Goal: Contribute content: Contribute content

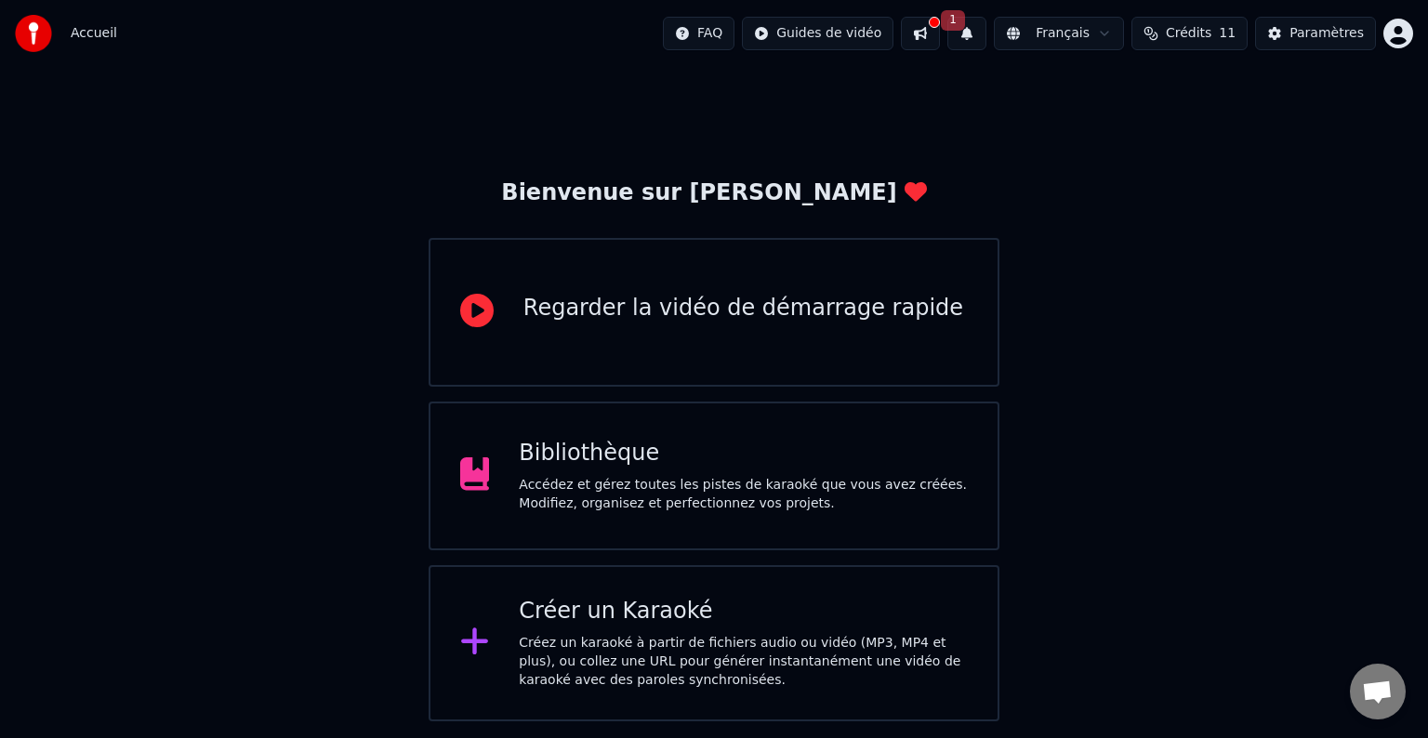
click at [753, 461] on div "Bibliothèque" at bounding box center [743, 454] width 449 height 30
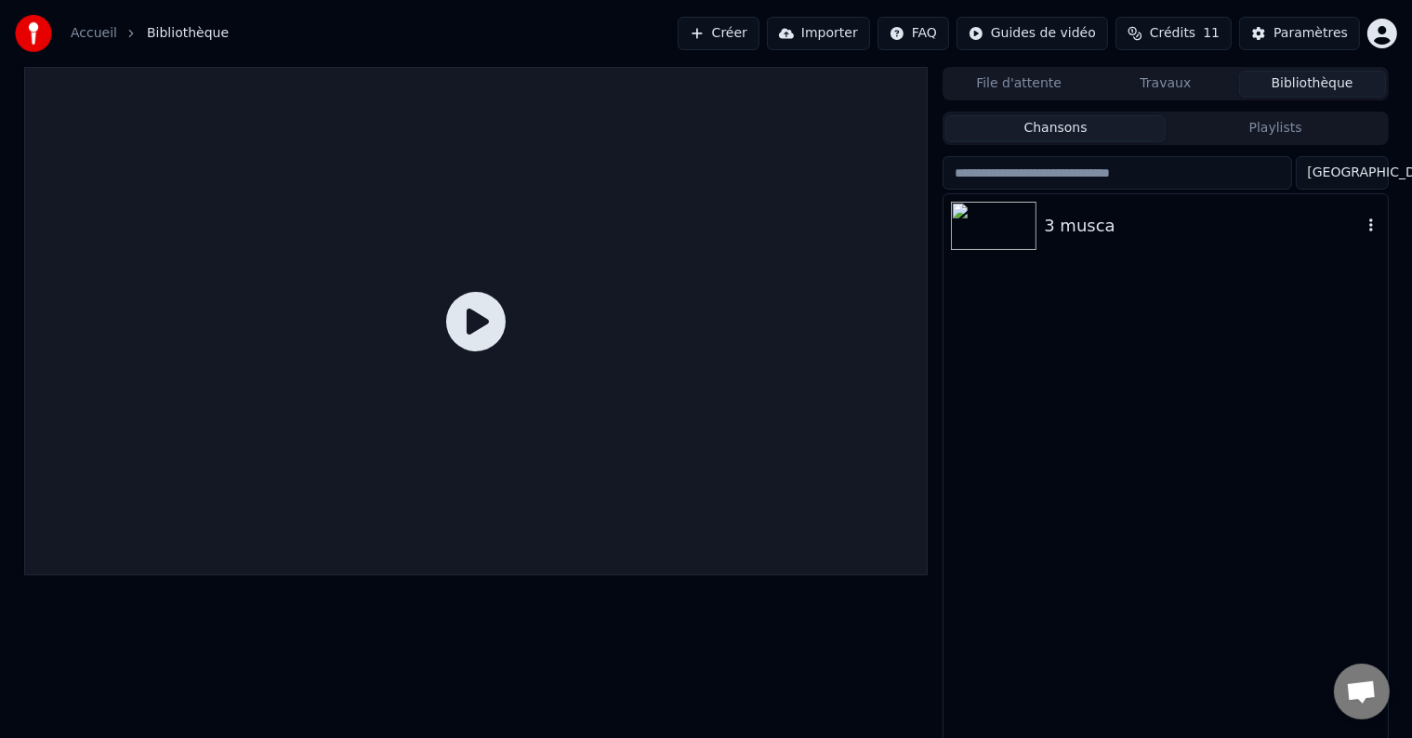
click at [1073, 230] on div "3 musca" at bounding box center [1202, 226] width 317 height 26
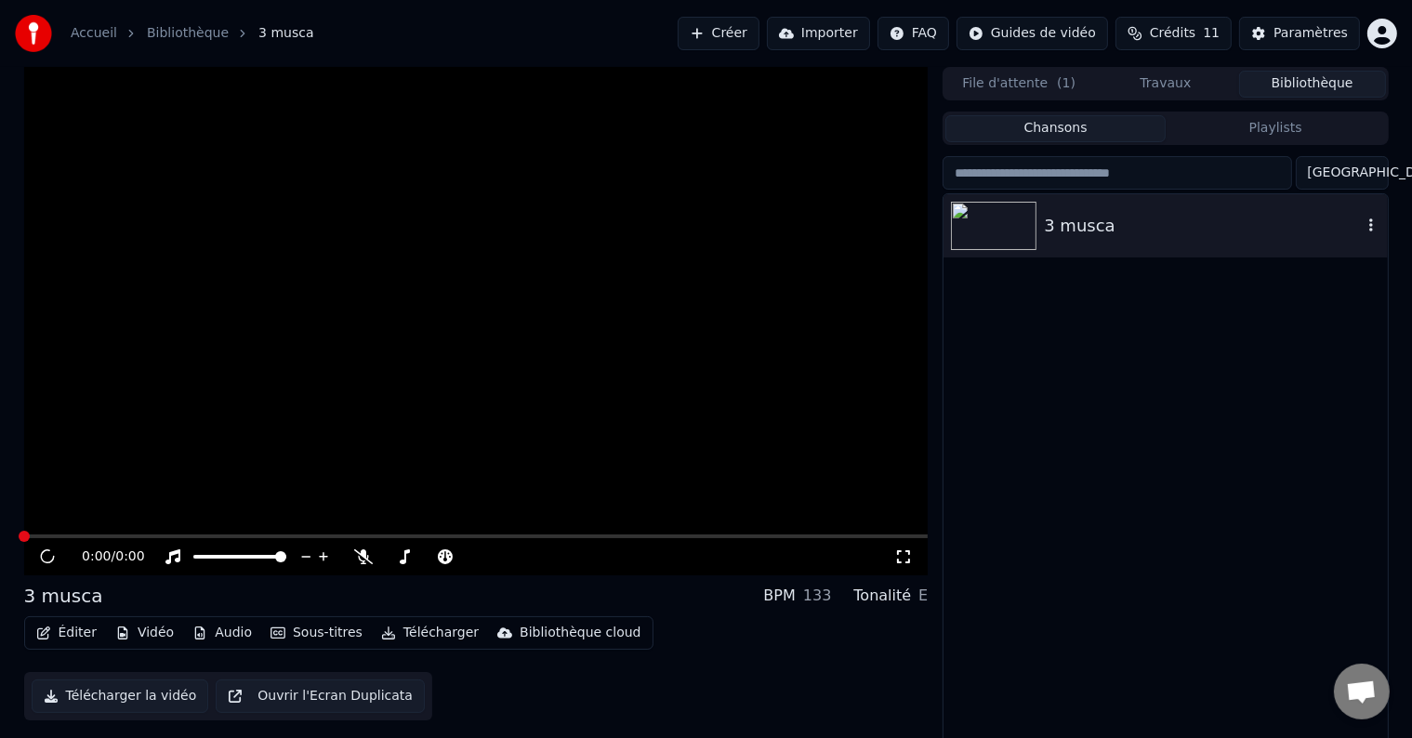
click at [1073, 230] on div "3 musca" at bounding box center [1202, 226] width 317 height 26
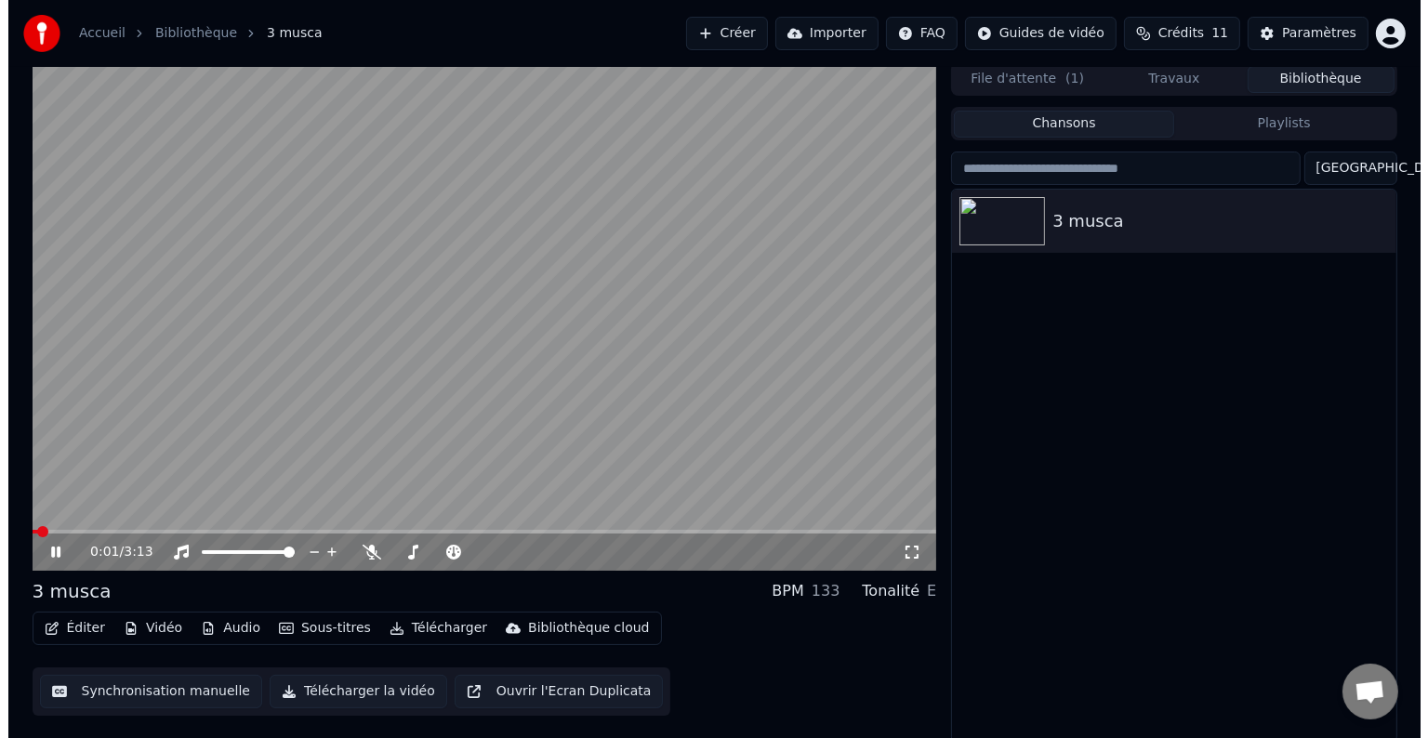
scroll to position [8, 0]
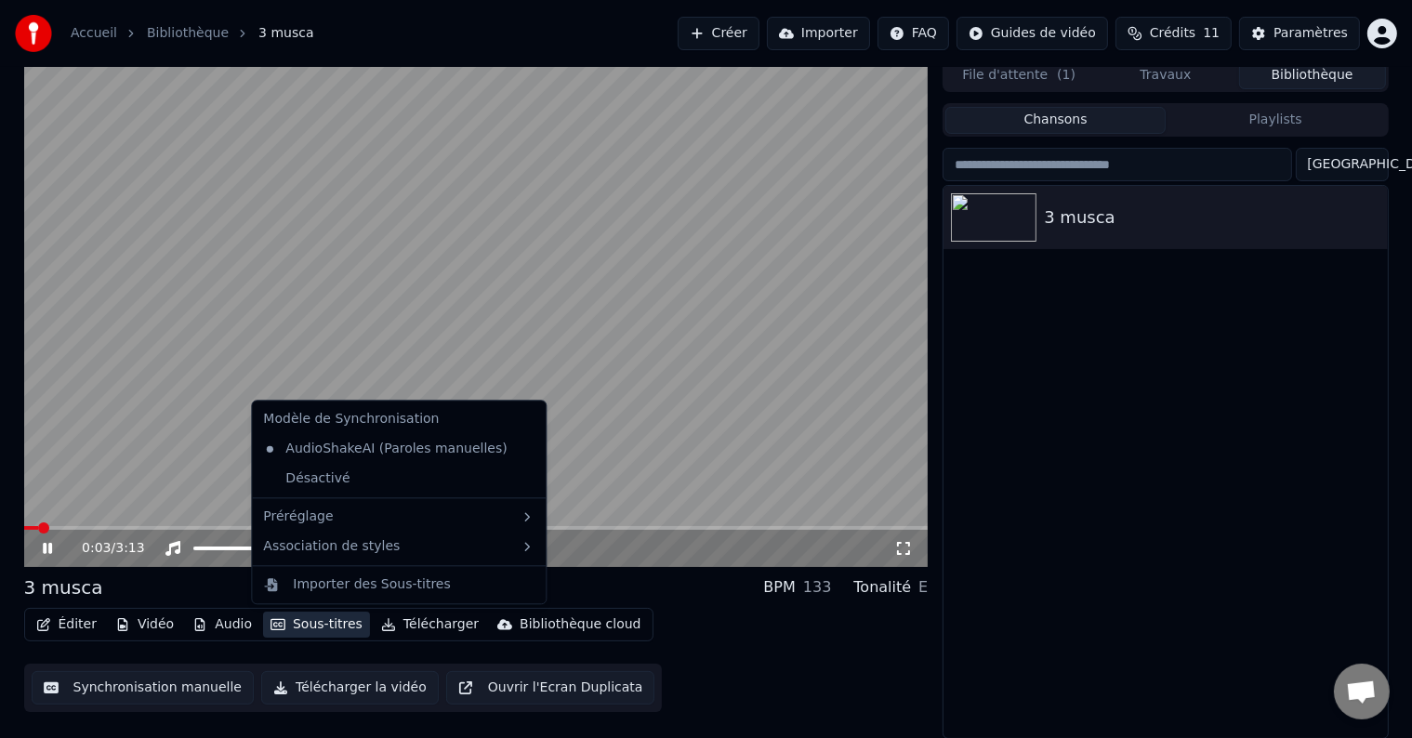
click at [320, 623] on button "Sous-titres" at bounding box center [316, 625] width 107 height 26
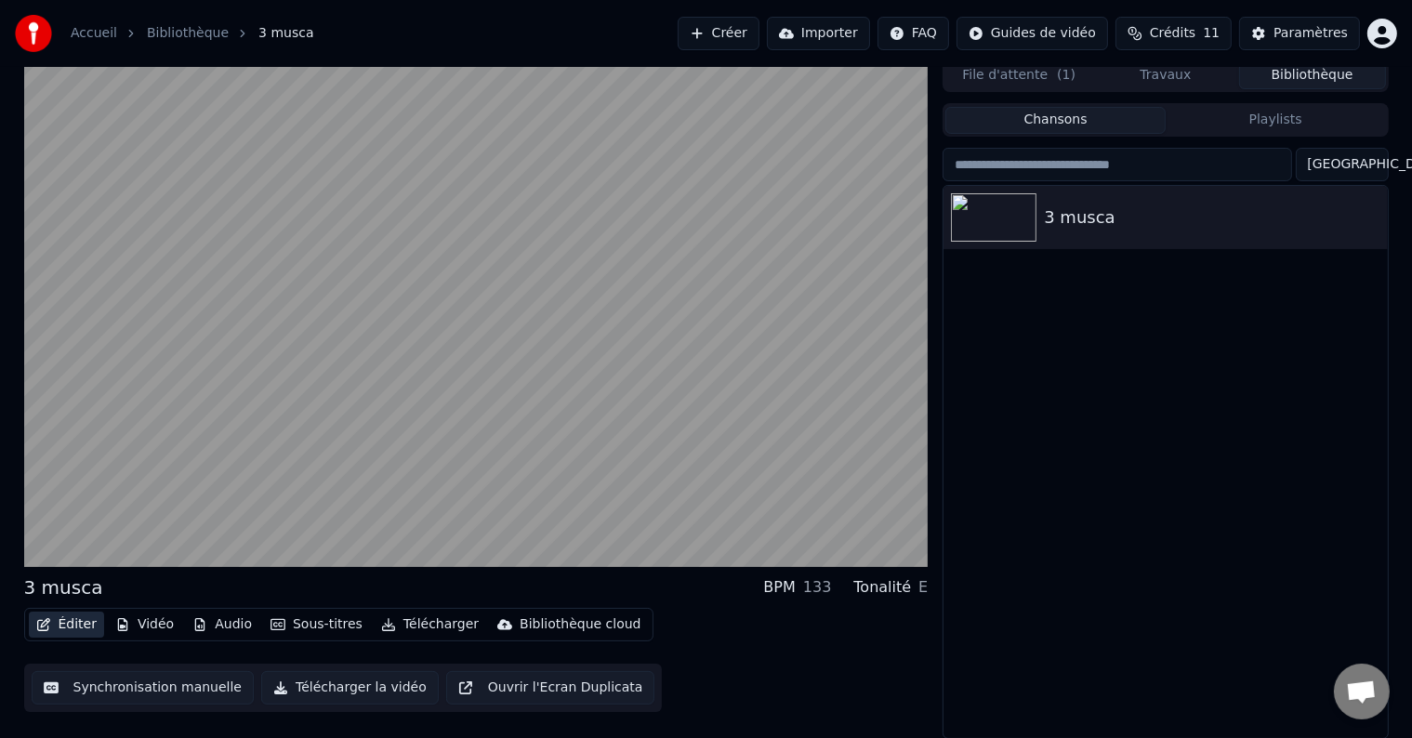
click at [47, 625] on icon "button" at bounding box center [43, 624] width 13 height 13
click at [52, 625] on button "Éditer" at bounding box center [66, 625] width 75 height 26
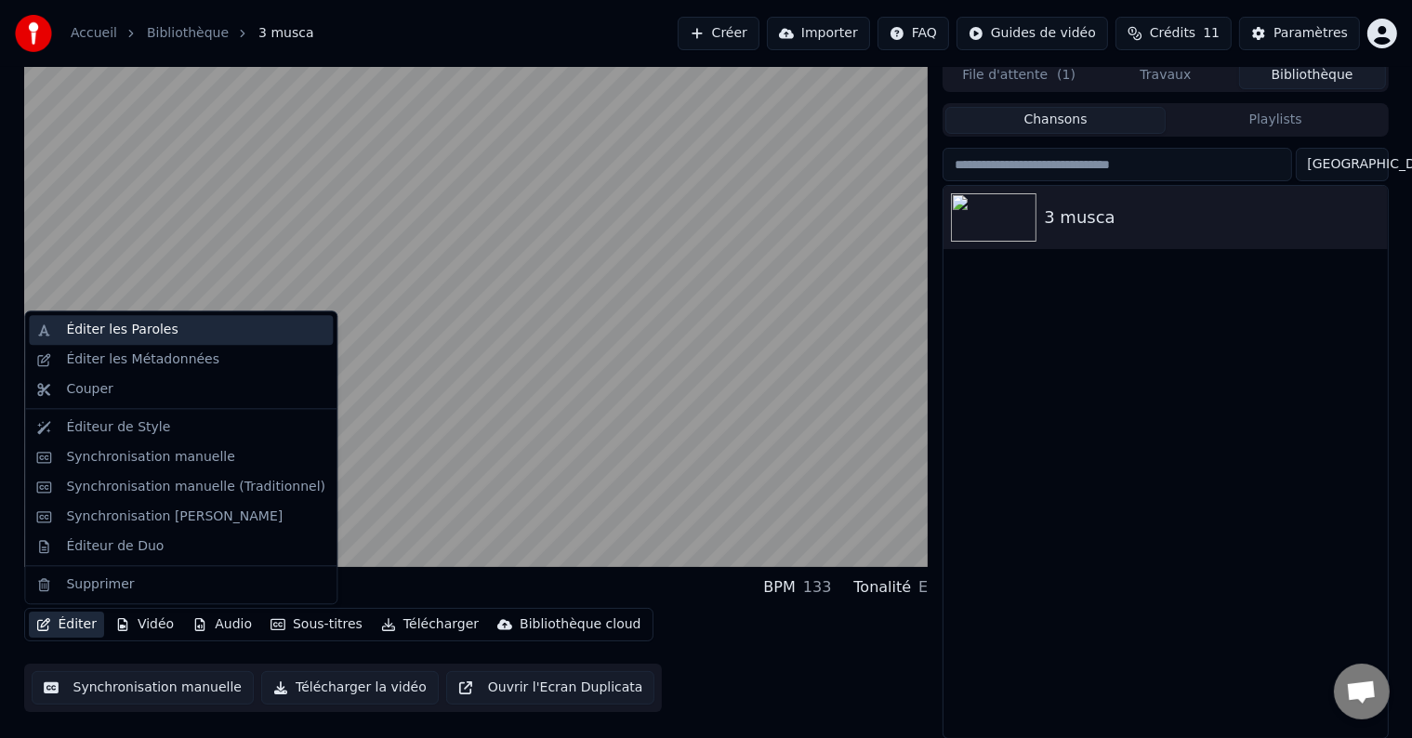
click at [124, 331] on div "Éditer les Paroles" at bounding box center [122, 330] width 112 height 19
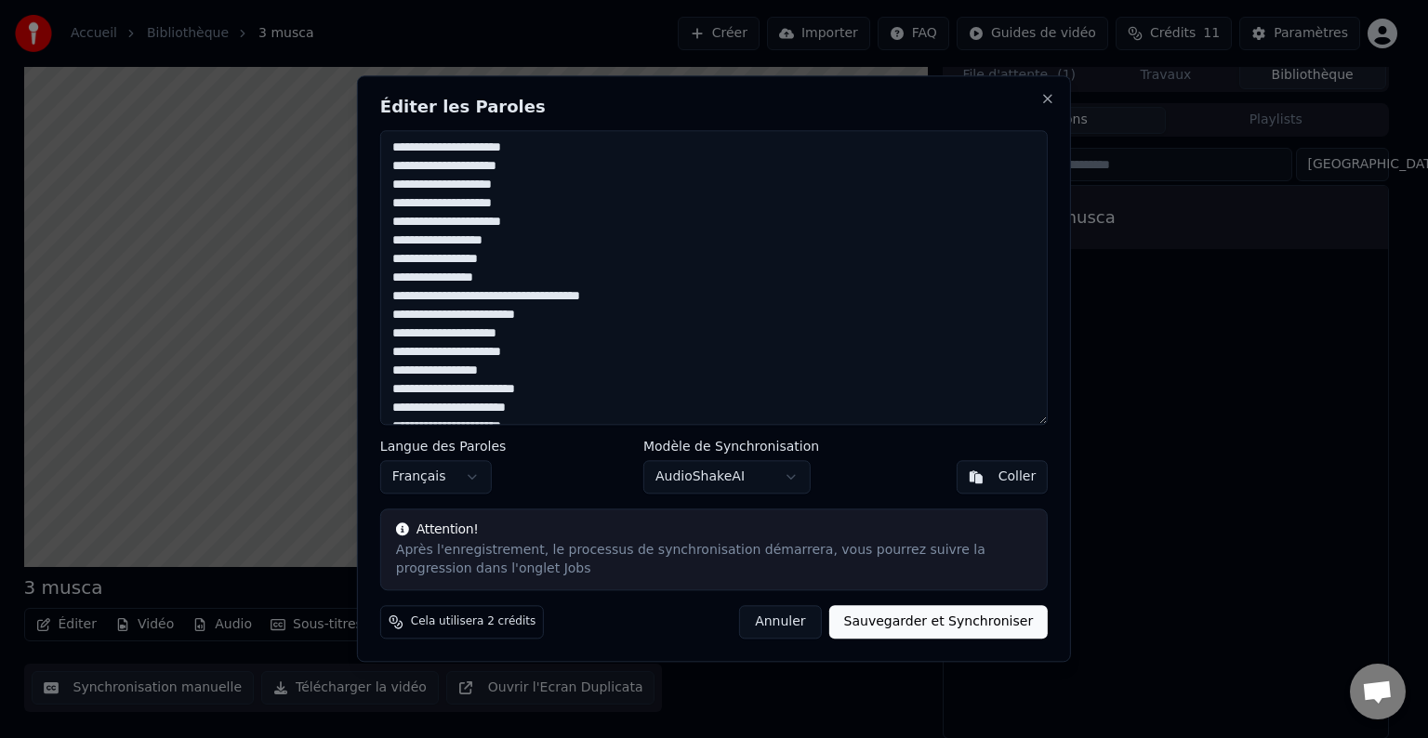
drag, startPoint x: 399, startPoint y: 316, endPoint x: 421, endPoint y: 318, distance: 22.4
click at [400, 316] on textarea at bounding box center [713, 277] width 667 height 295
click at [398, 164] on textarea at bounding box center [713, 277] width 667 height 295
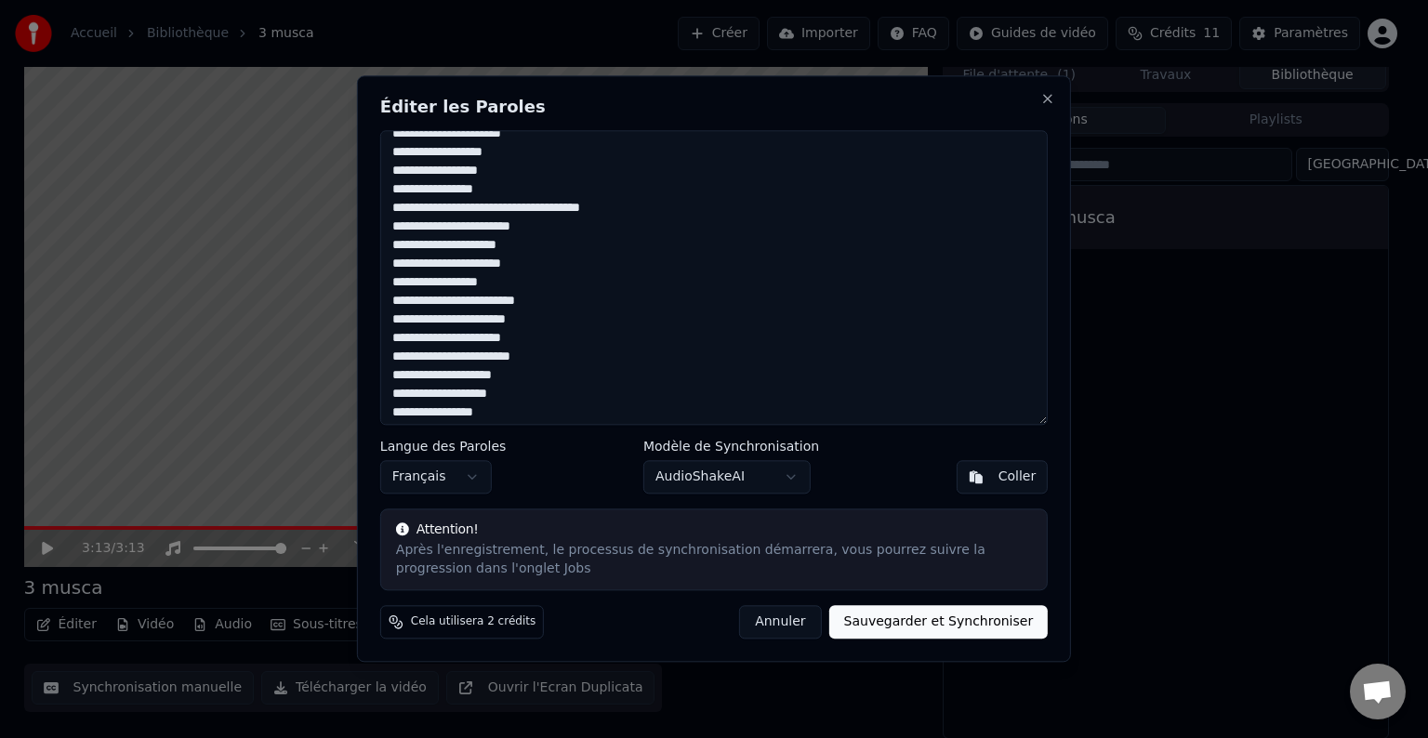
scroll to position [93, 0]
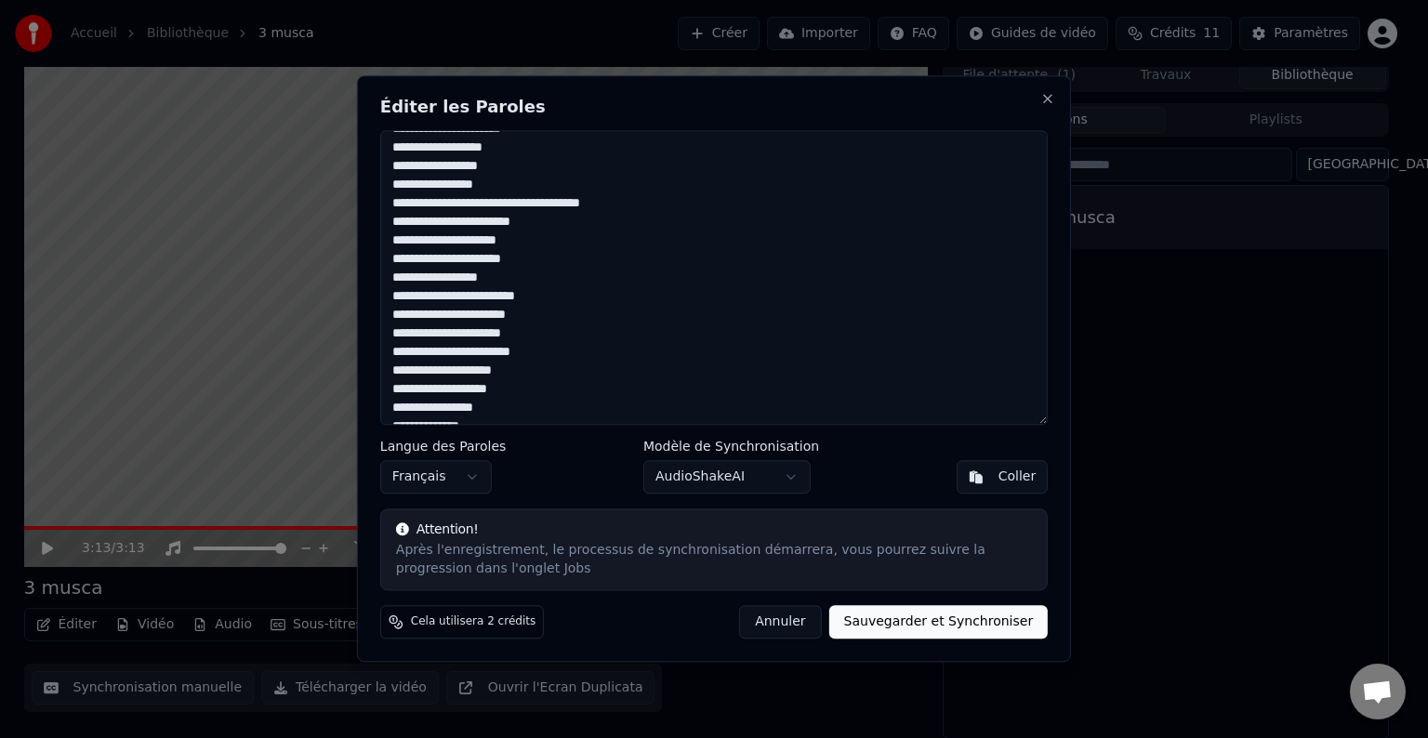
click at [399, 338] on textarea at bounding box center [713, 277] width 667 height 295
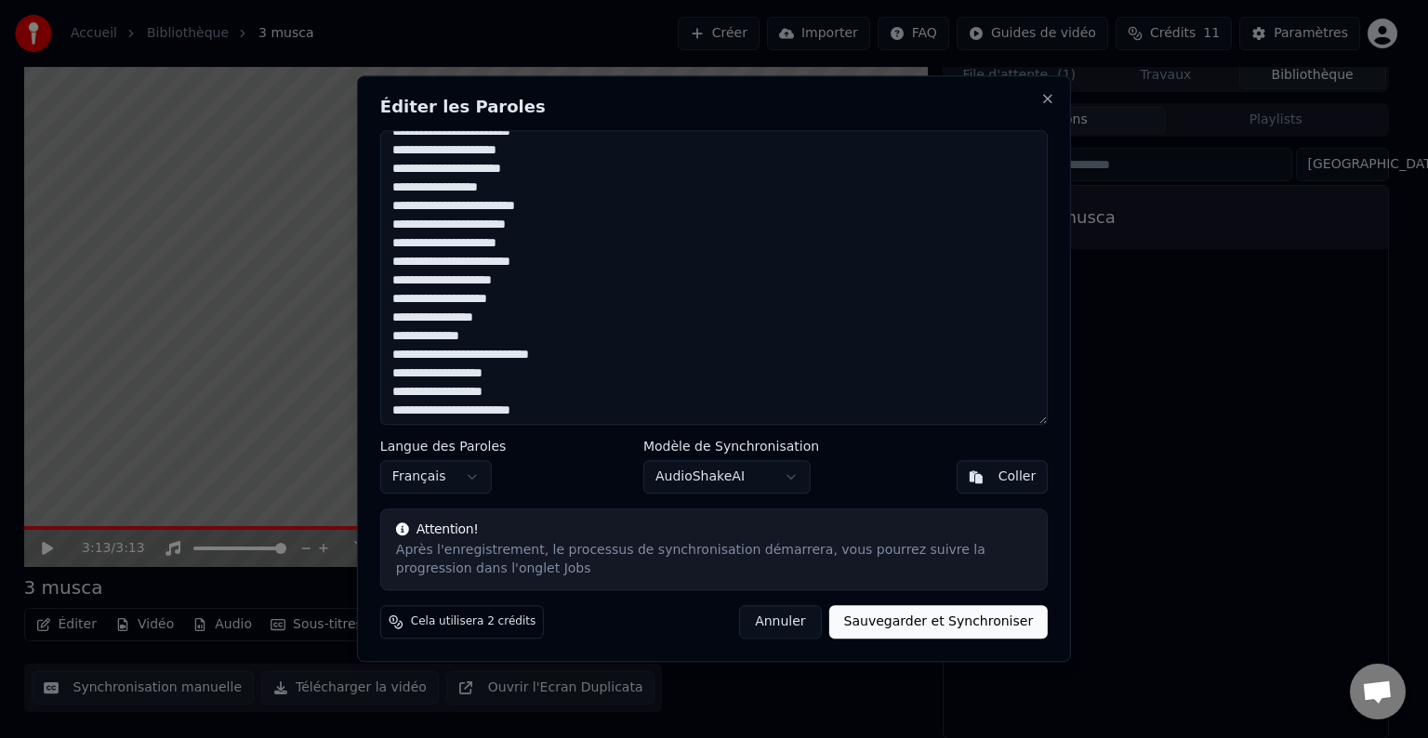
scroll to position [186, 0]
click at [398, 333] on textarea at bounding box center [713, 277] width 667 height 295
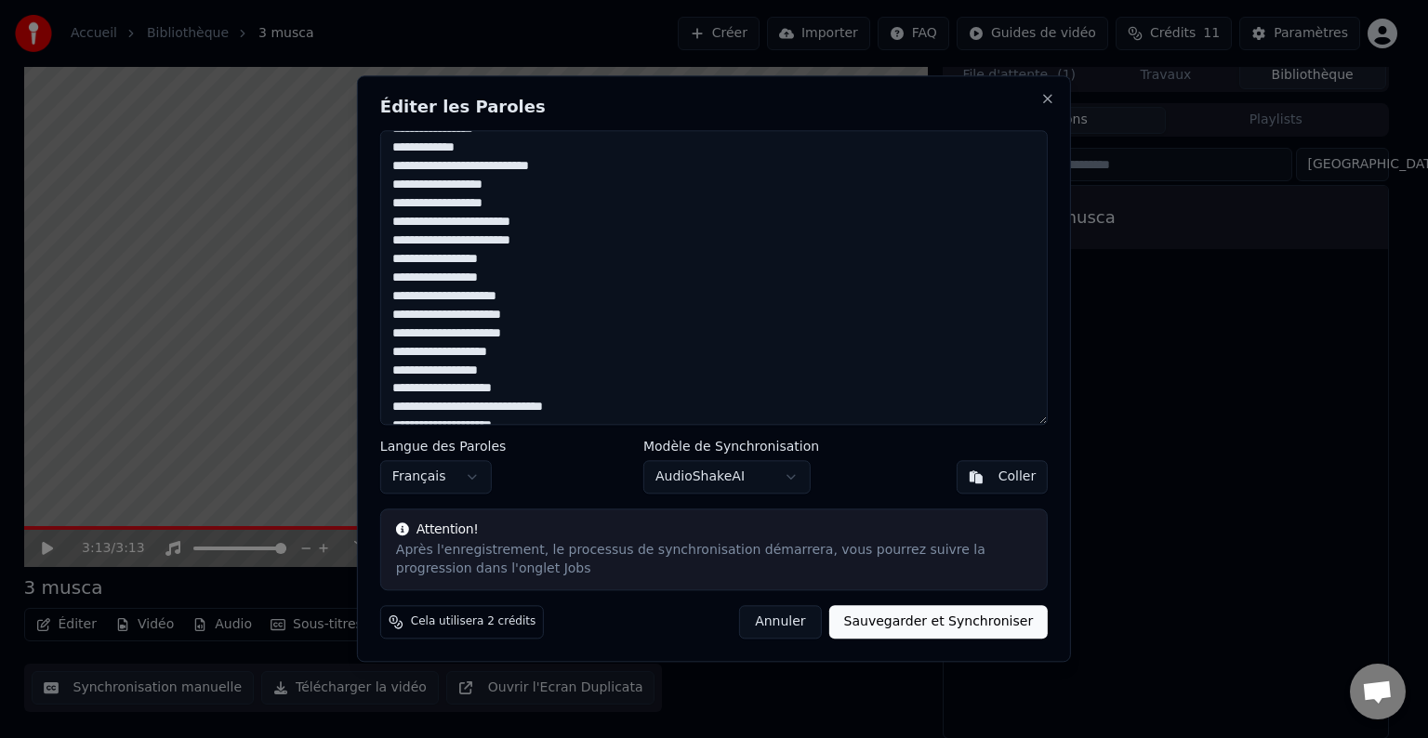
click at [459, 354] on textarea at bounding box center [713, 277] width 667 height 295
click at [454, 354] on textarea at bounding box center [713, 277] width 667 height 295
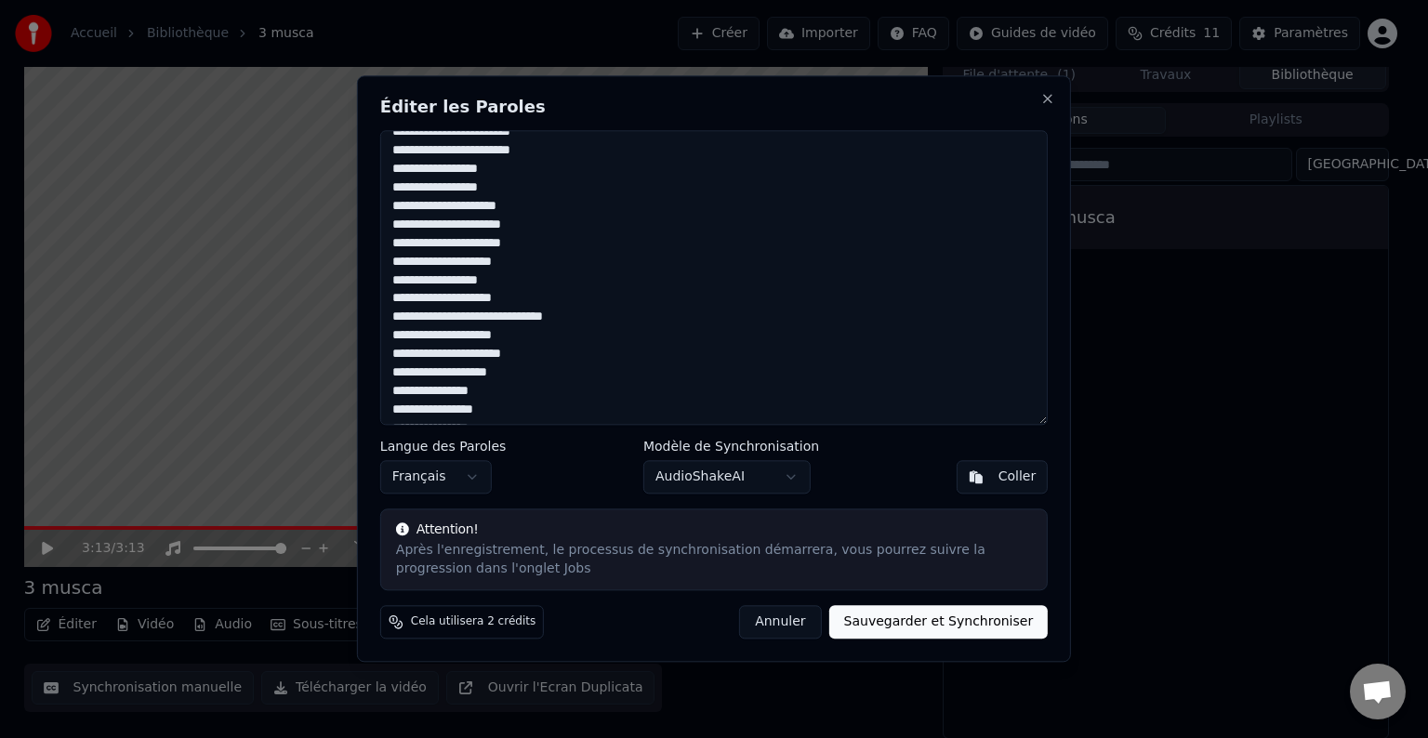
scroll to position [465, 0]
drag, startPoint x: 402, startPoint y: 385, endPoint x: 421, endPoint y: 393, distance: 21.2
click at [403, 385] on textarea at bounding box center [713, 277] width 667 height 295
click at [407, 351] on textarea at bounding box center [713, 277] width 667 height 295
click at [395, 350] on textarea at bounding box center [713, 277] width 667 height 295
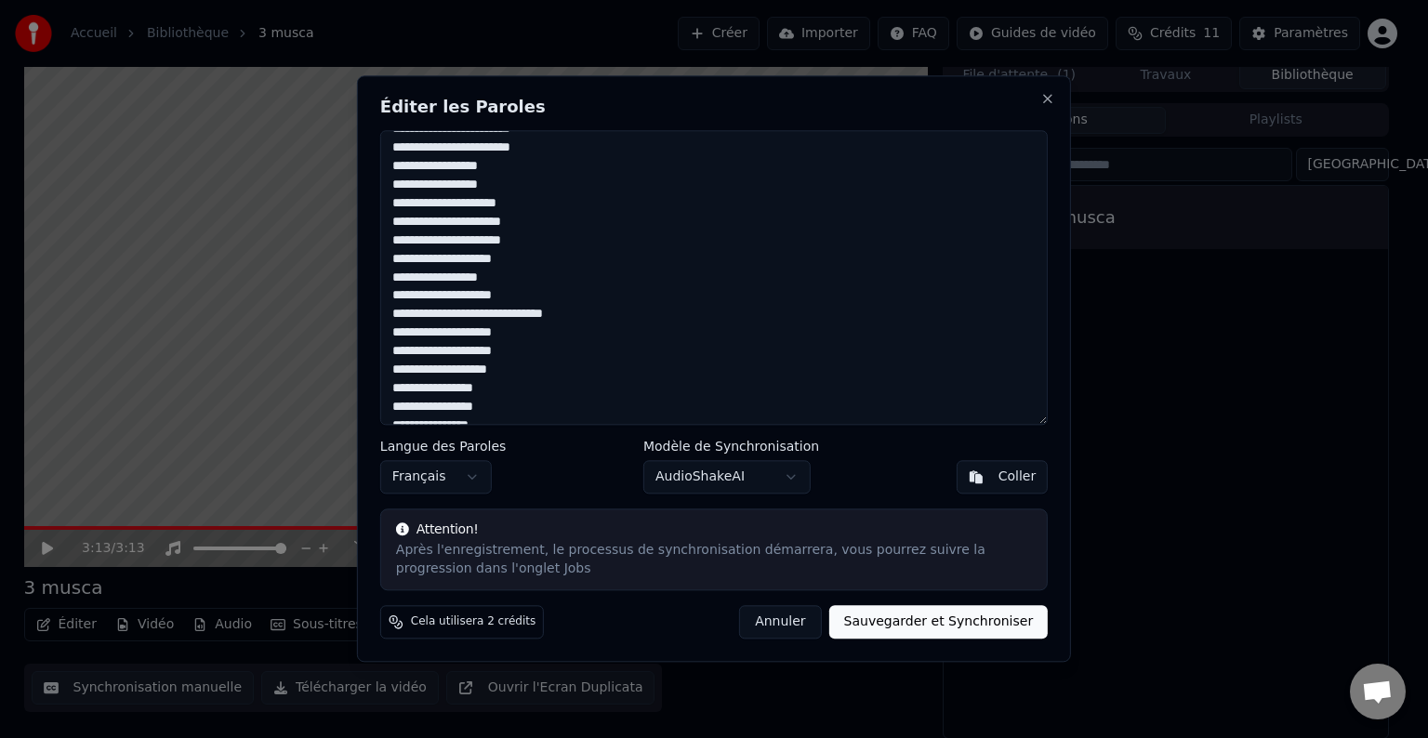
click at [398, 349] on textarea at bounding box center [713, 277] width 667 height 295
click at [403, 353] on textarea at bounding box center [713, 277] width 667 height 295
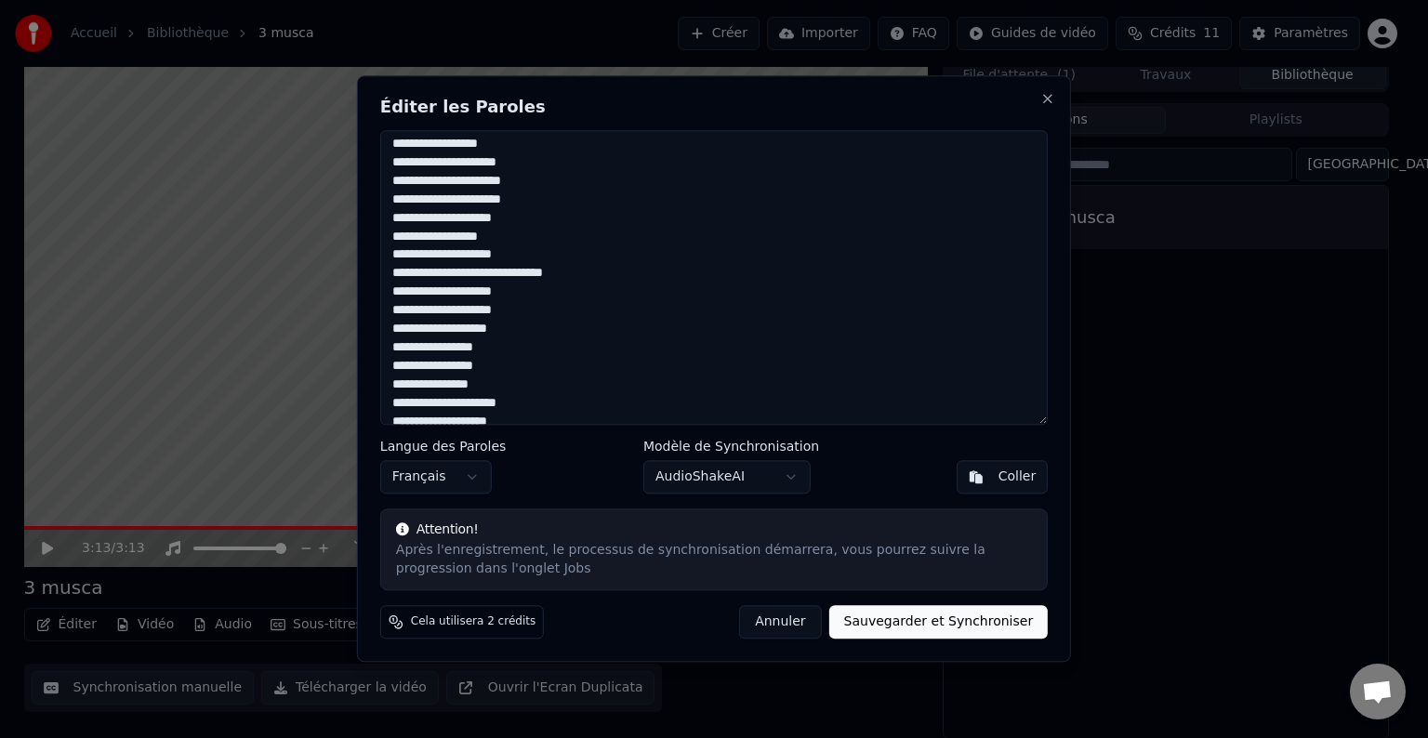
scroll to position [558, 0]
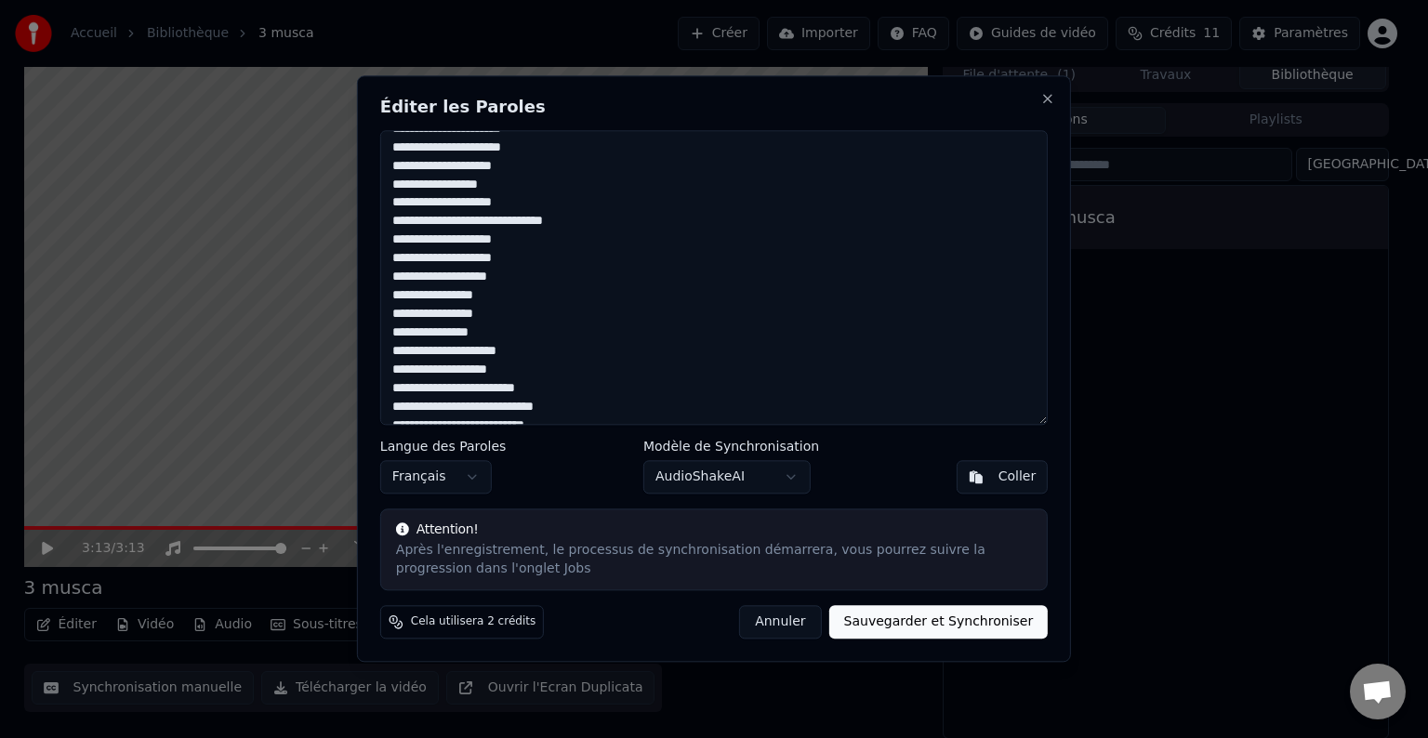
click at [402, 336] on textarea at bounding box center [713, 277] width 667 height 295
click at [402, 337] on textarea at bounding box center [713, 277] width 667 height 295
click at [397, 337] on textarea at bounding box center [713, 277] width 667 height 295
click at [441, 334] on textarea at bounding box center [713, 277] width 667 height 295
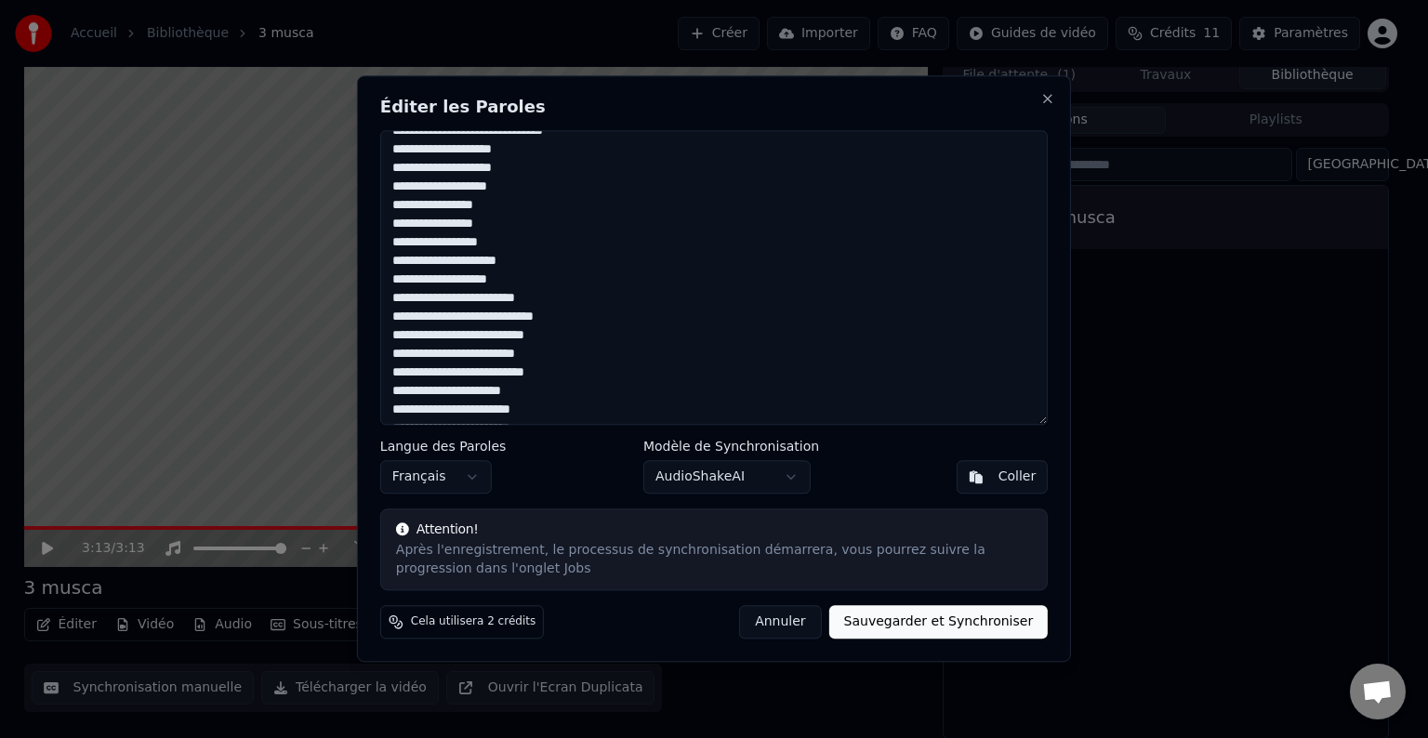
scroll to position [651, 0]
click at [398, 293] on textarea at bounding box center [713, 277] width 667 height 295
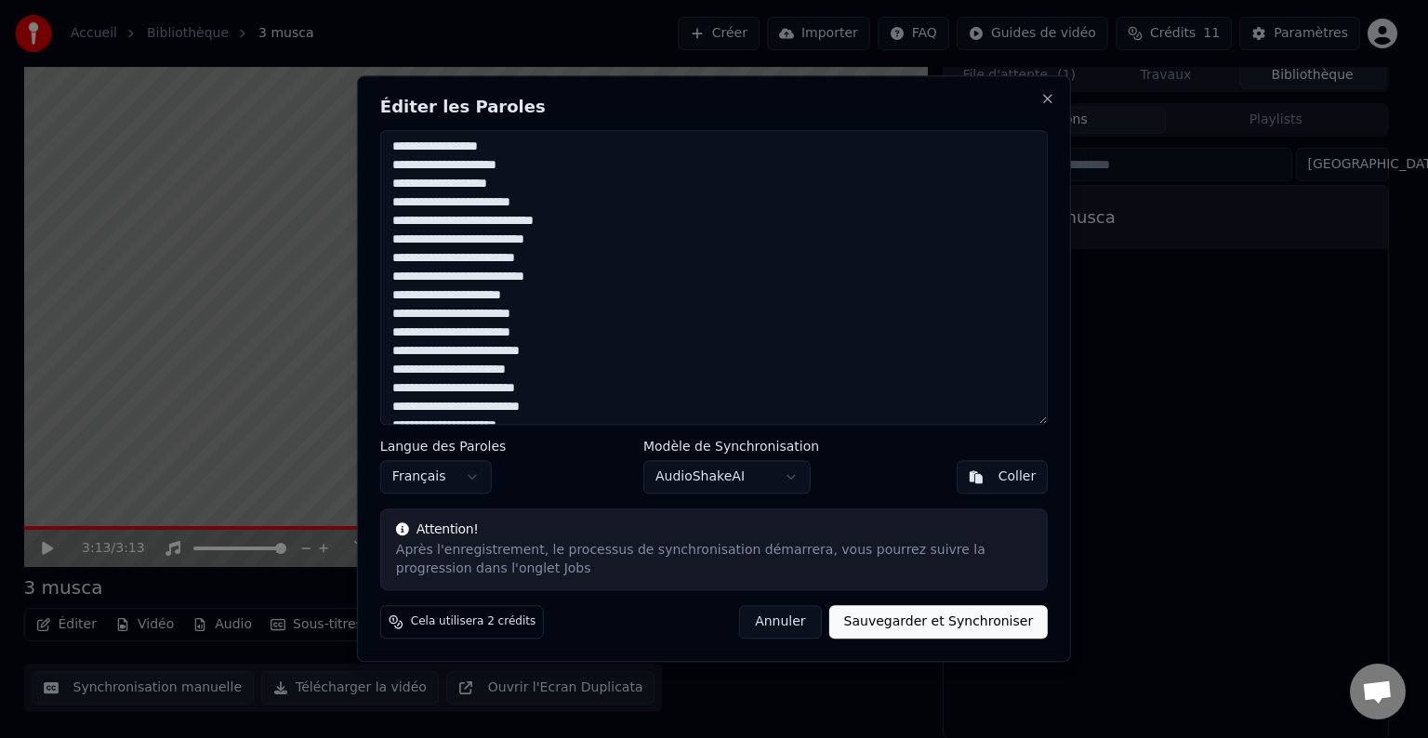
click at [398, 349] on textarea at bounding box center [713, 277] width 667 height 295
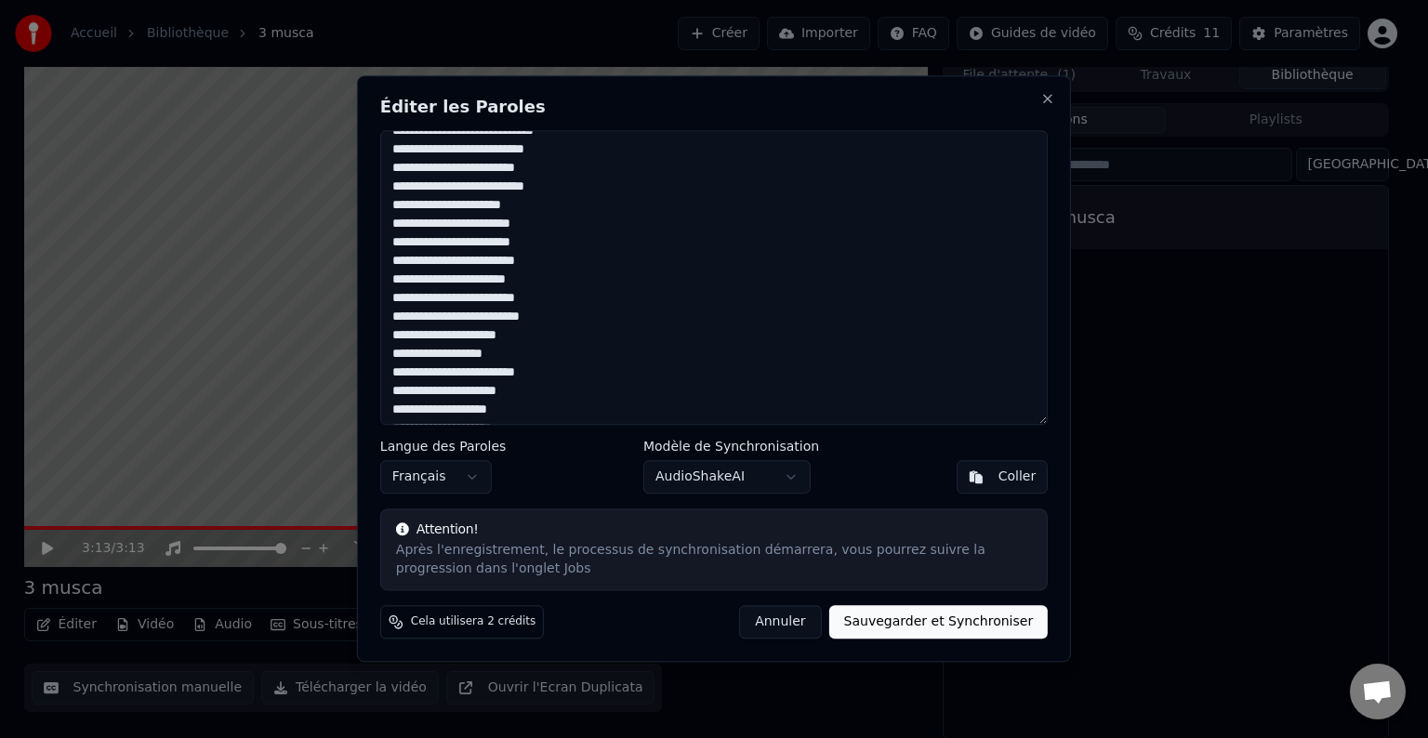
scroll to position [836, 0]
click at [447, 374] on textarea at bounding box center [713, 277] width 667 height 295
click at [531, 390] on textarea at bounding box center [713, 277] width 667 height 295
click at [520, 392] on textarea at bounding box center [713, 277] width 667 height 295
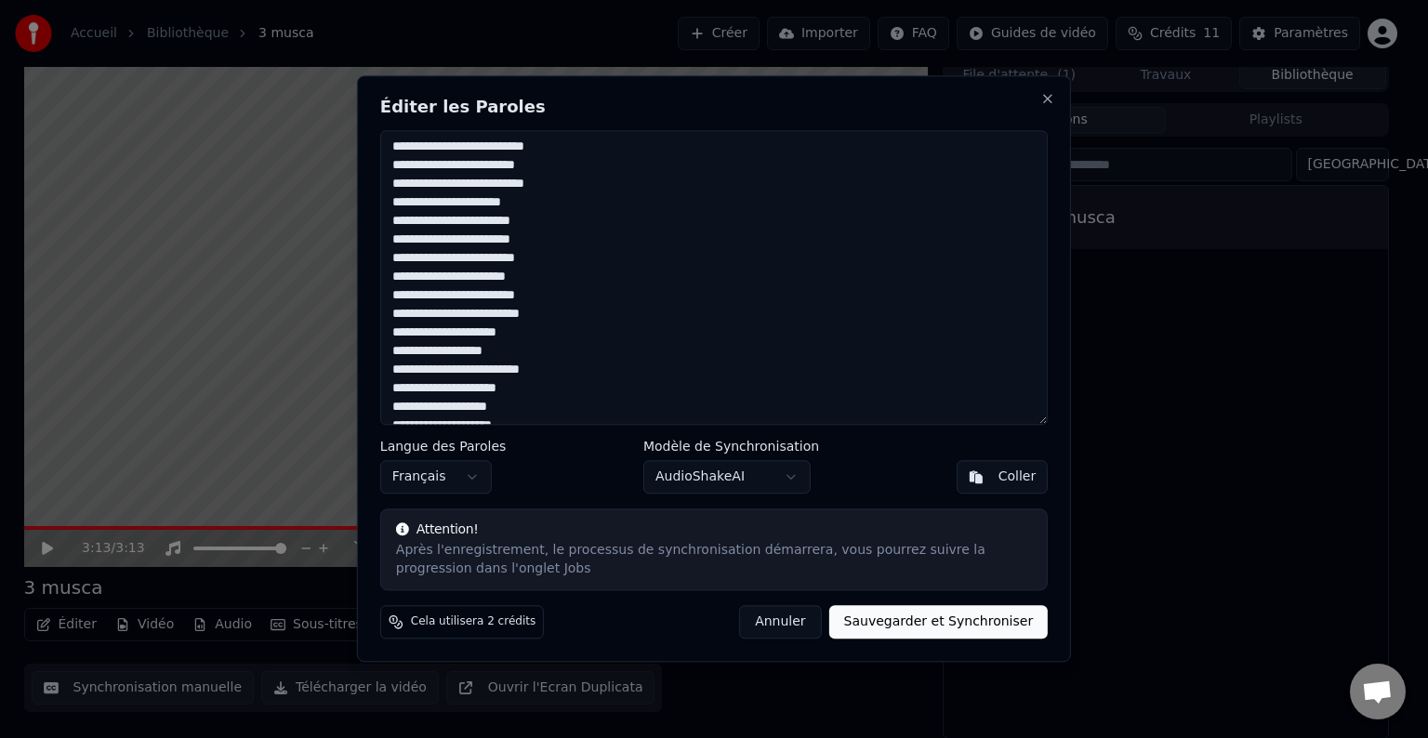
click at [505, 391] on textarea at bounding box center [713, 277] width 667 height 295
click at [515, 389] on textarea at bounding box center [713, 277] width 667 height 295
click at [542, 390] on textarea at bounding box center [713, 277] width 667 height 295
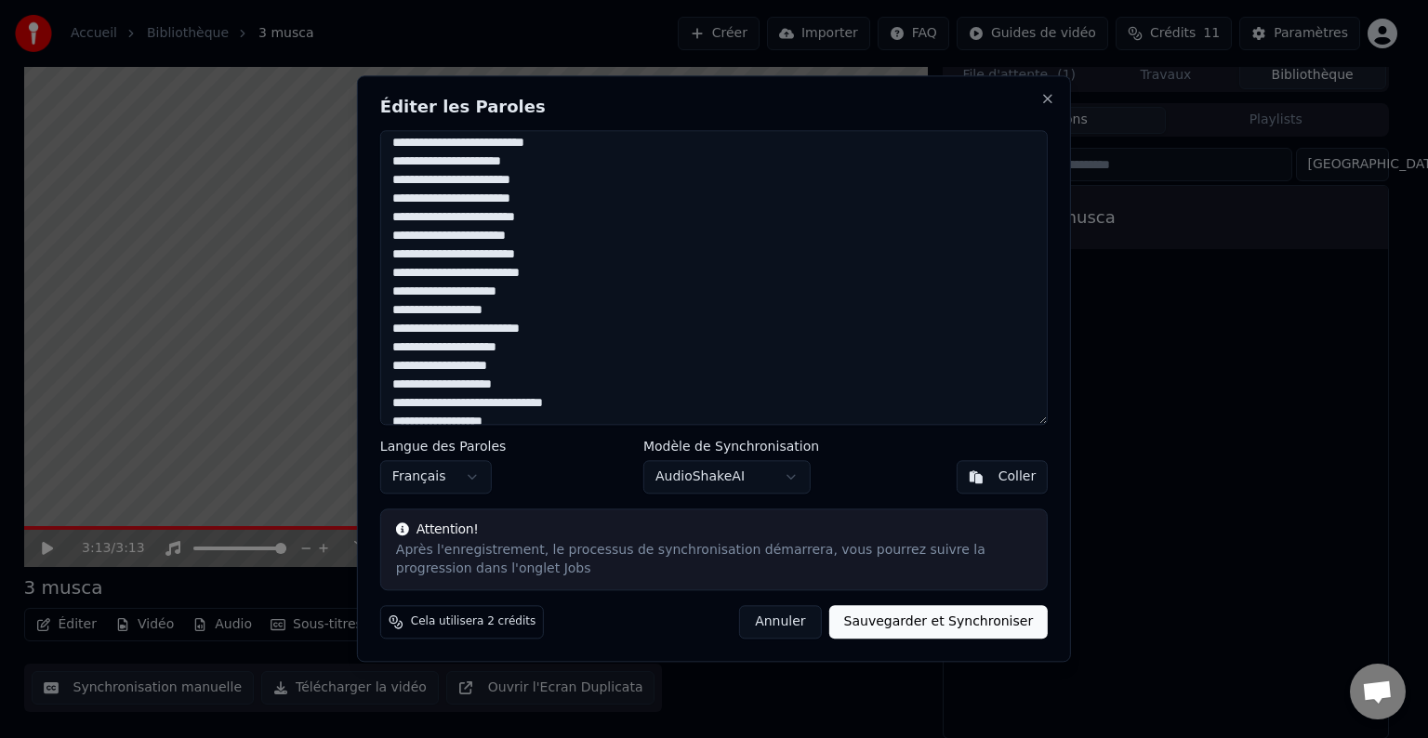
scroll to position [929, 0]
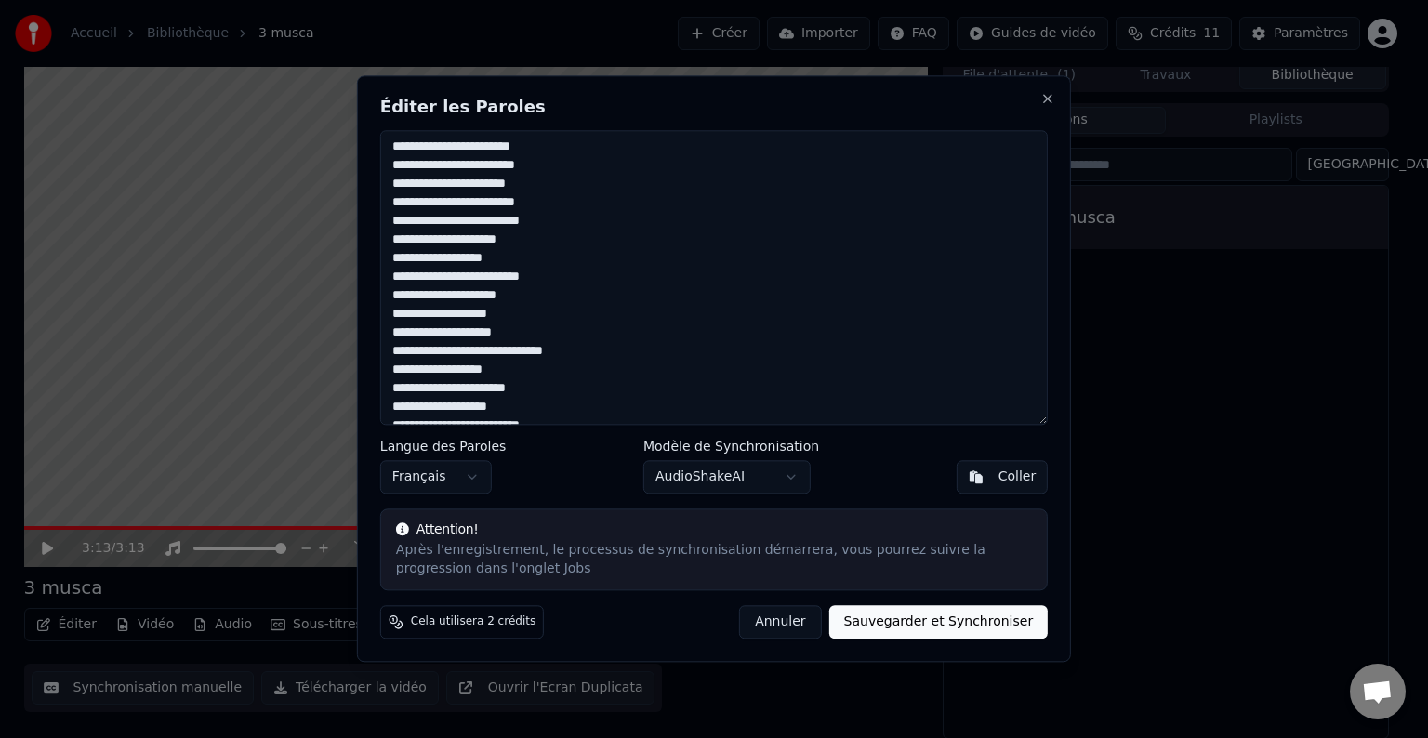
click at [473, 365] on textarea at bounding box center [713, 277] width 667 height 295
click at [396, 320] on textarea at bounding box center [713, 277] width 667 height 295
click at [394, 390] on textarea at bounding box center [713, 277] width 667 height 295
drag, startPoint x: 395, startPoint y: 335, endPoint x: 404, endPoint y: 348, distance: 16.0
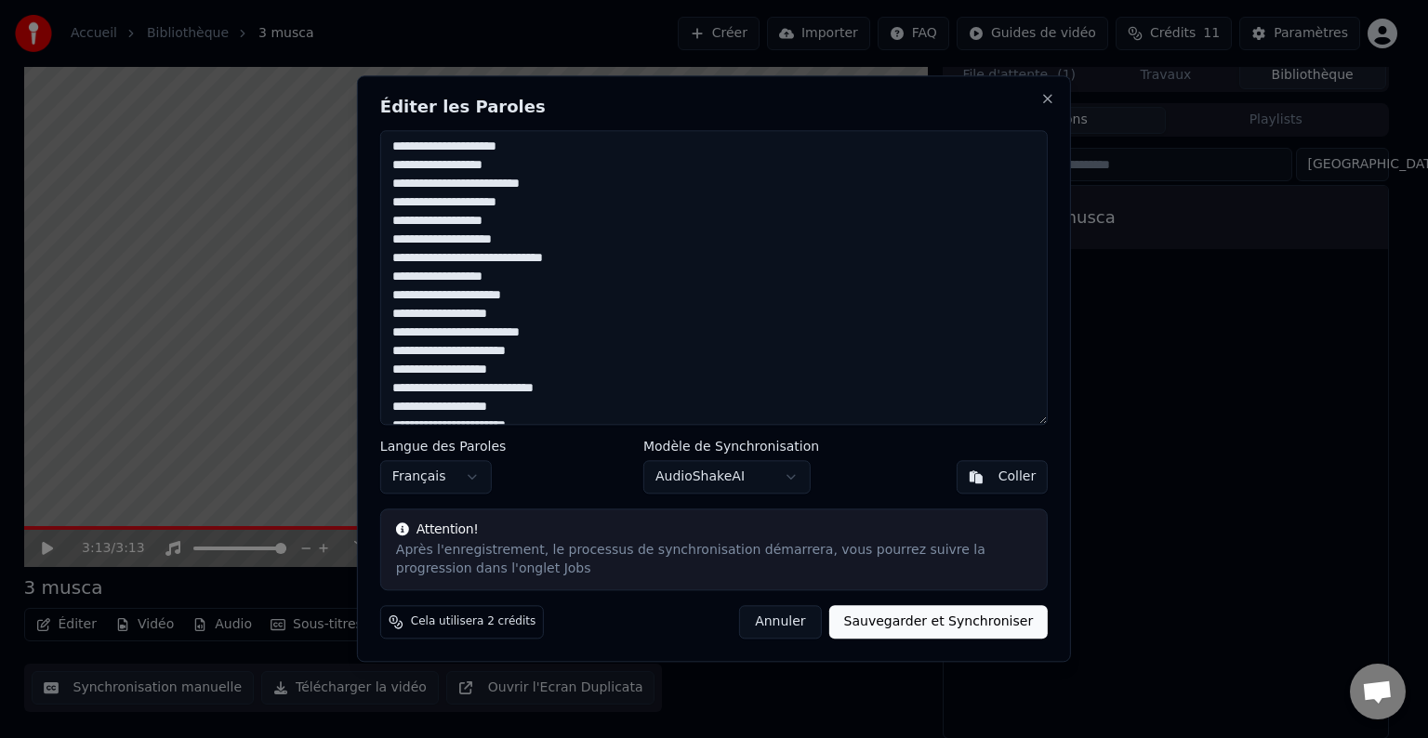
click at [396, 336] on textarea at bounding box center [713, 277] width 667 height 295
click at [397, 358] on textarea at bounding box center [713, 277] width 667 height 295
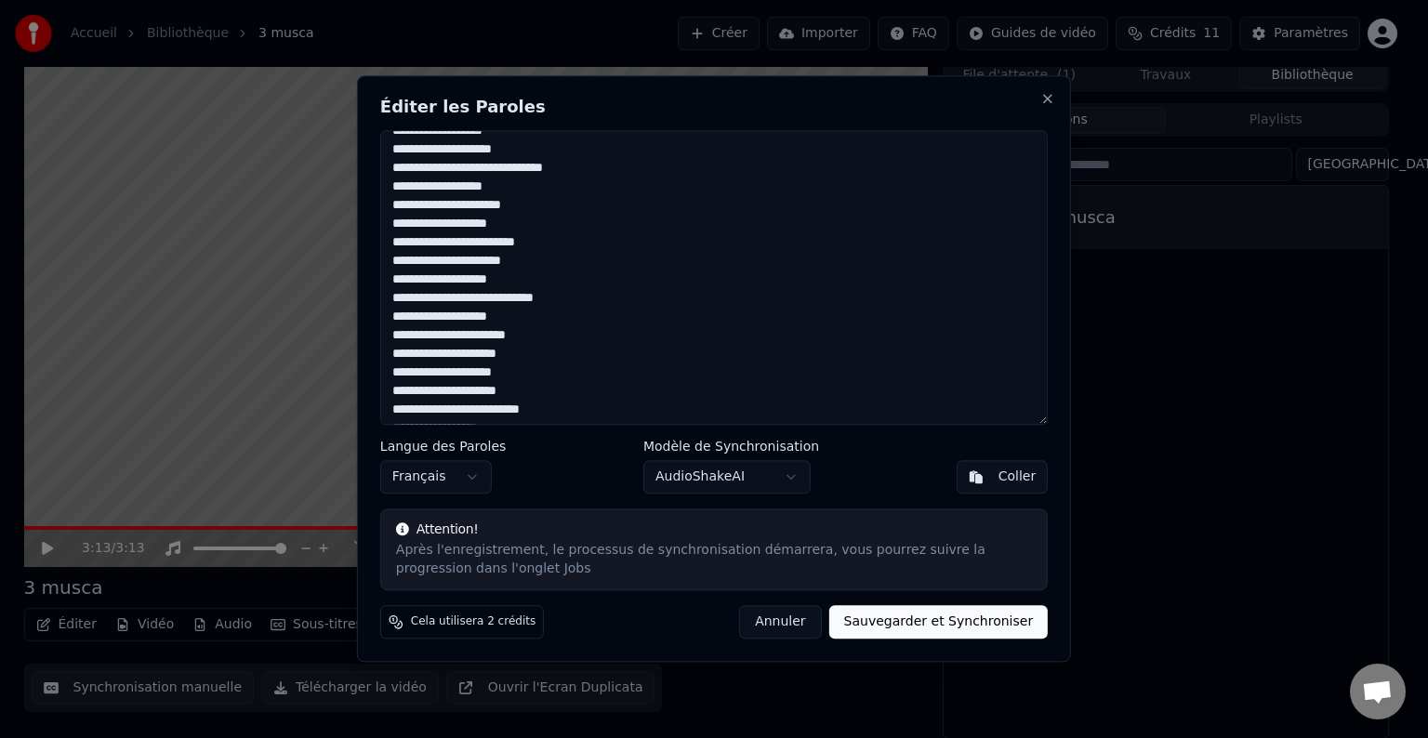
scroll to position [1115, 0]
click at [404, 352] on textarea at bounding box center [713, 277] width 667 height 295
click at [415, 354] on textarea at bounding box center [713, 277] width 667 height 295
click at [444, 372] on textarea at bounding box center [713, 277] width 667 height 295
click at [506, 375] on textarea at bounding box center [713, 277] width 667 height 295
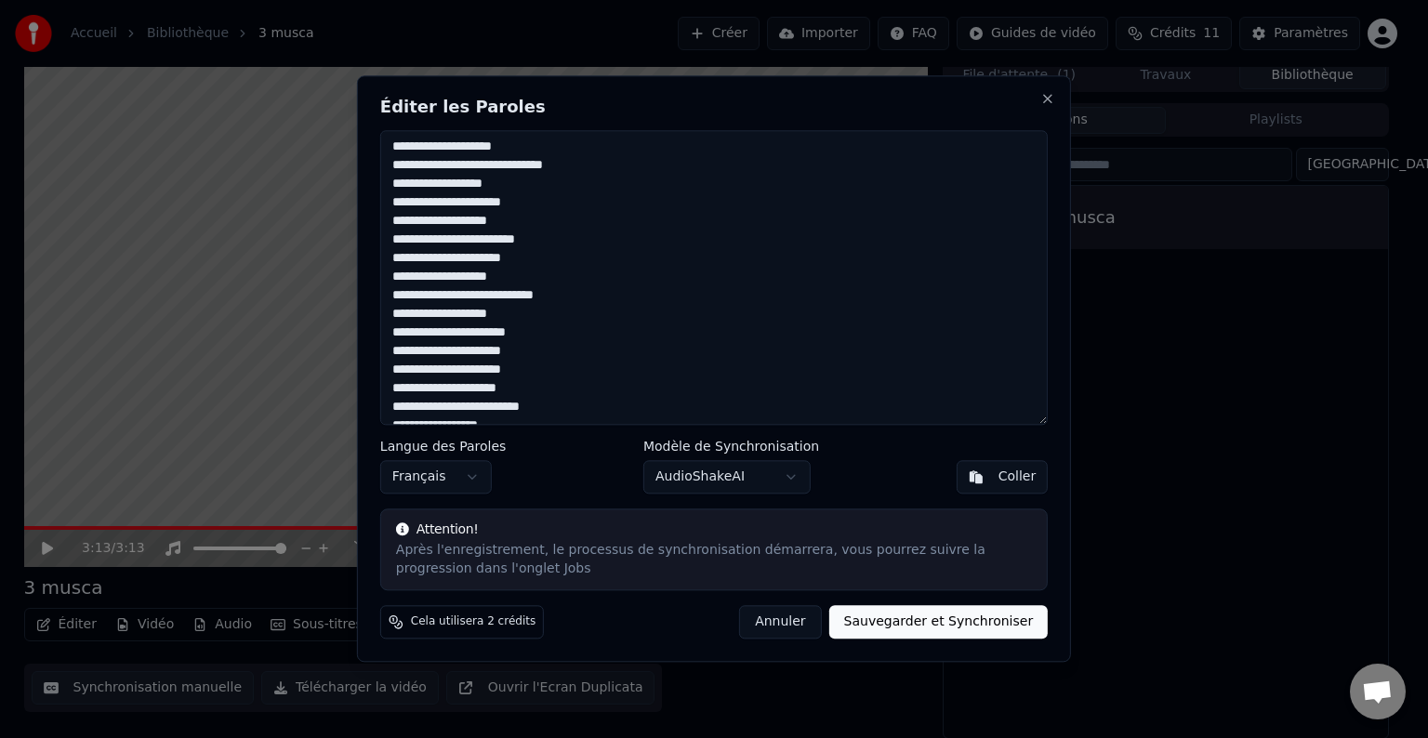
click at [525, 381] on textarea at bounding box center [713, 277] width 667 height 295
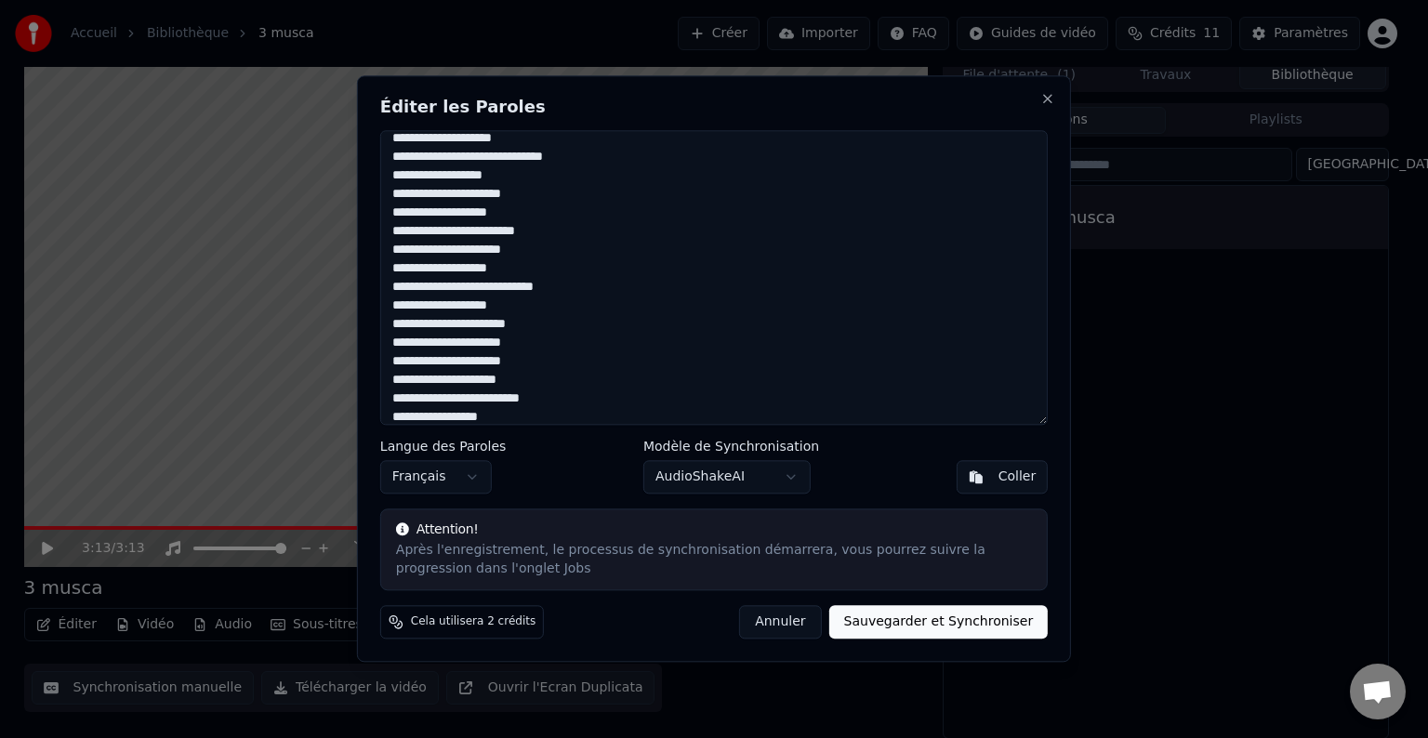
scroll to position [1133, 0]
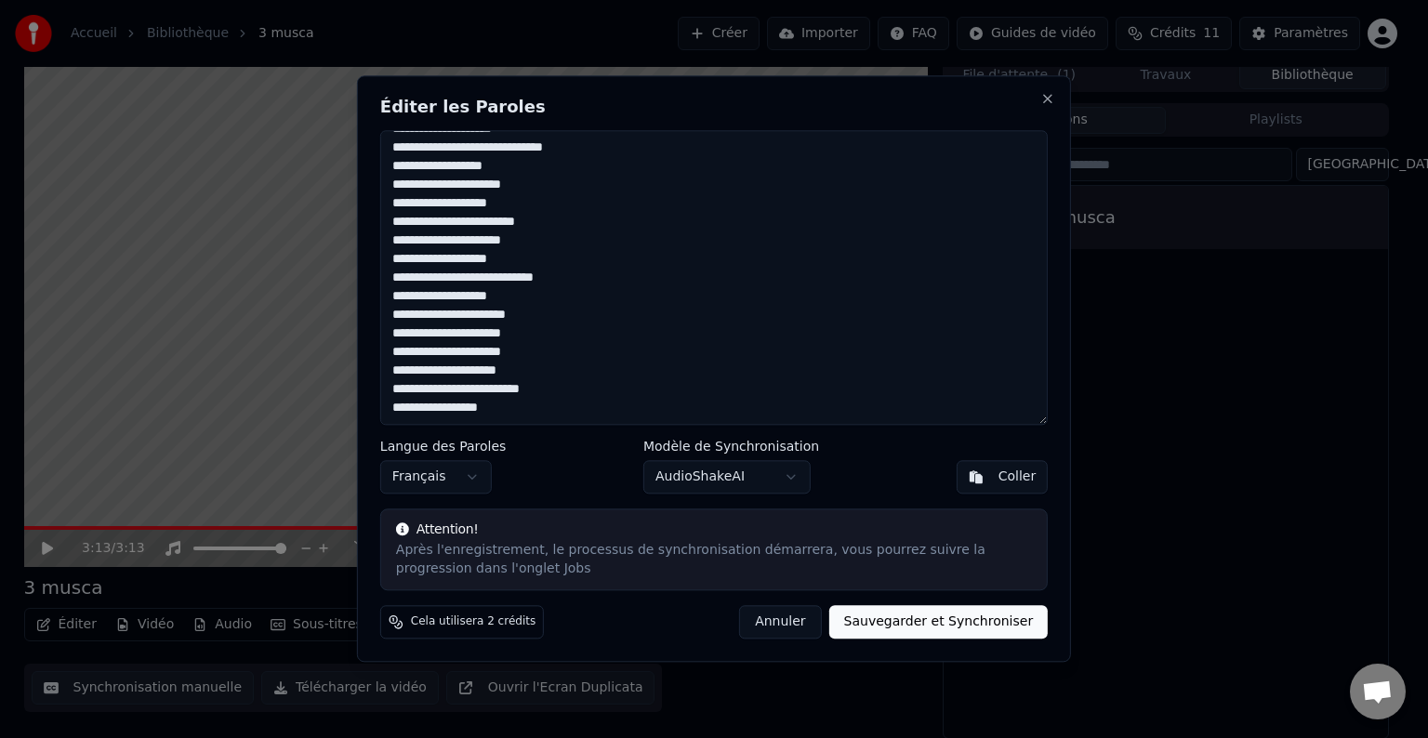
click at [398, 356] on textarea at bounding box center [713, 277] width 667 height 295
click at [402, 376] on textarea at bounding box center [713, 277] width 667 height 295
click at [397, 367] on textarea at bounding box center [713, 277] width 667 height 295
click at [398, 388] on textarea at bounding box center [713, 277] width 667 height 295
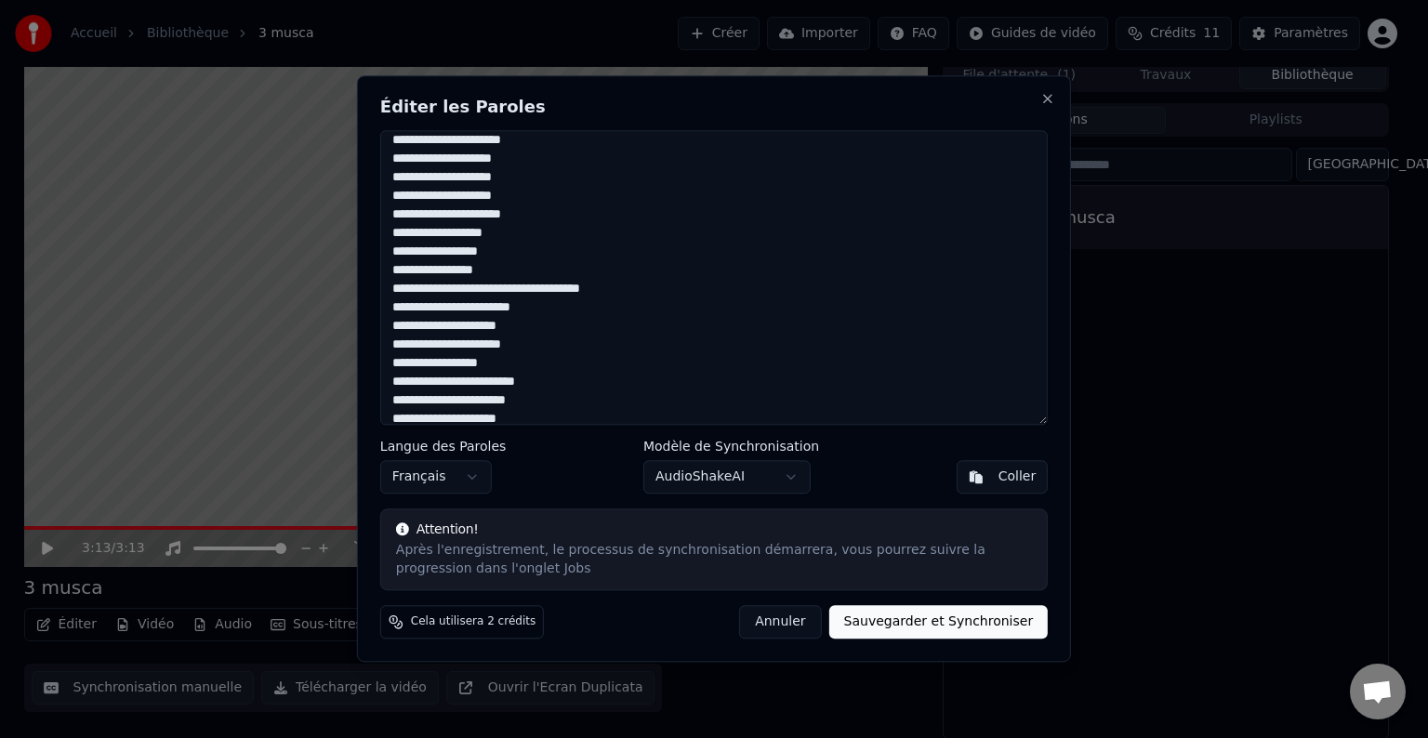
scroll to position [0, 0]
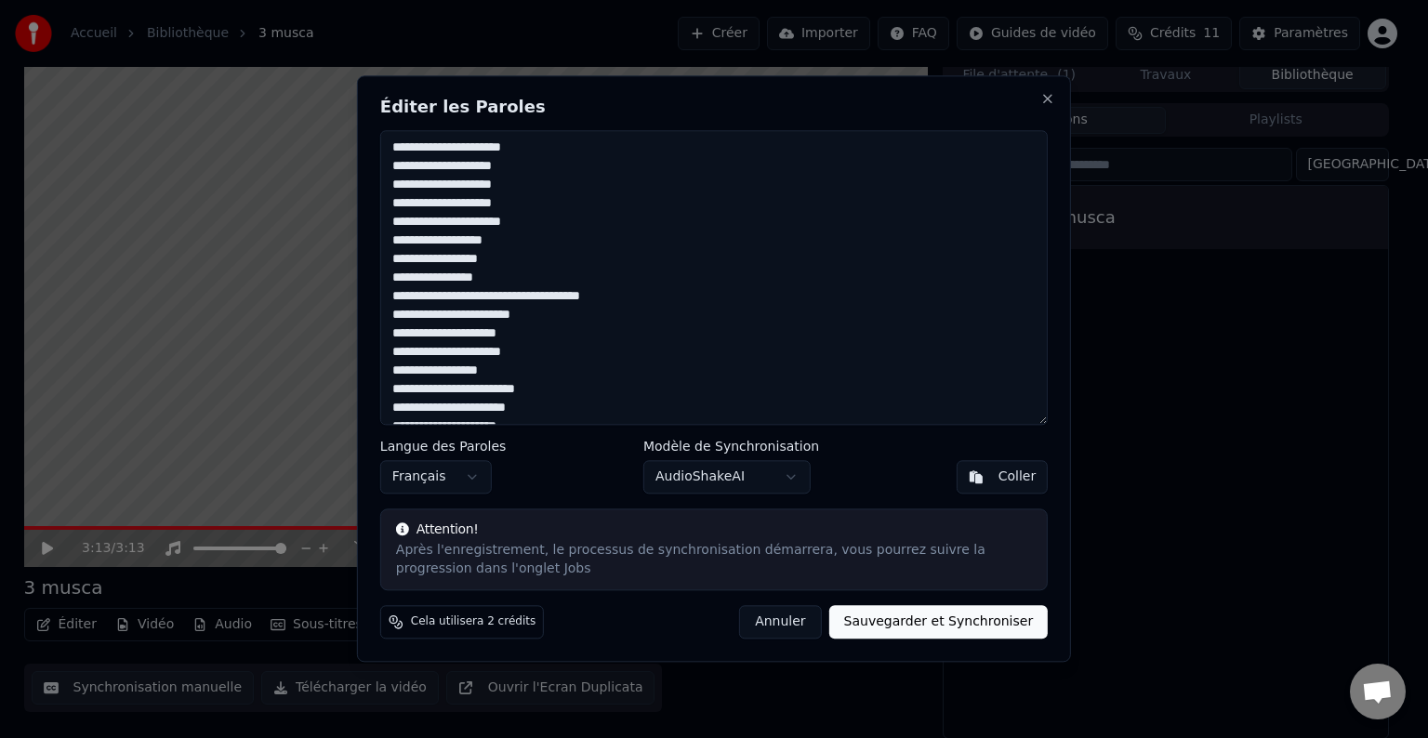
click at [398, 298] on textarea at bounding box center [713, 277] width 667 height 295
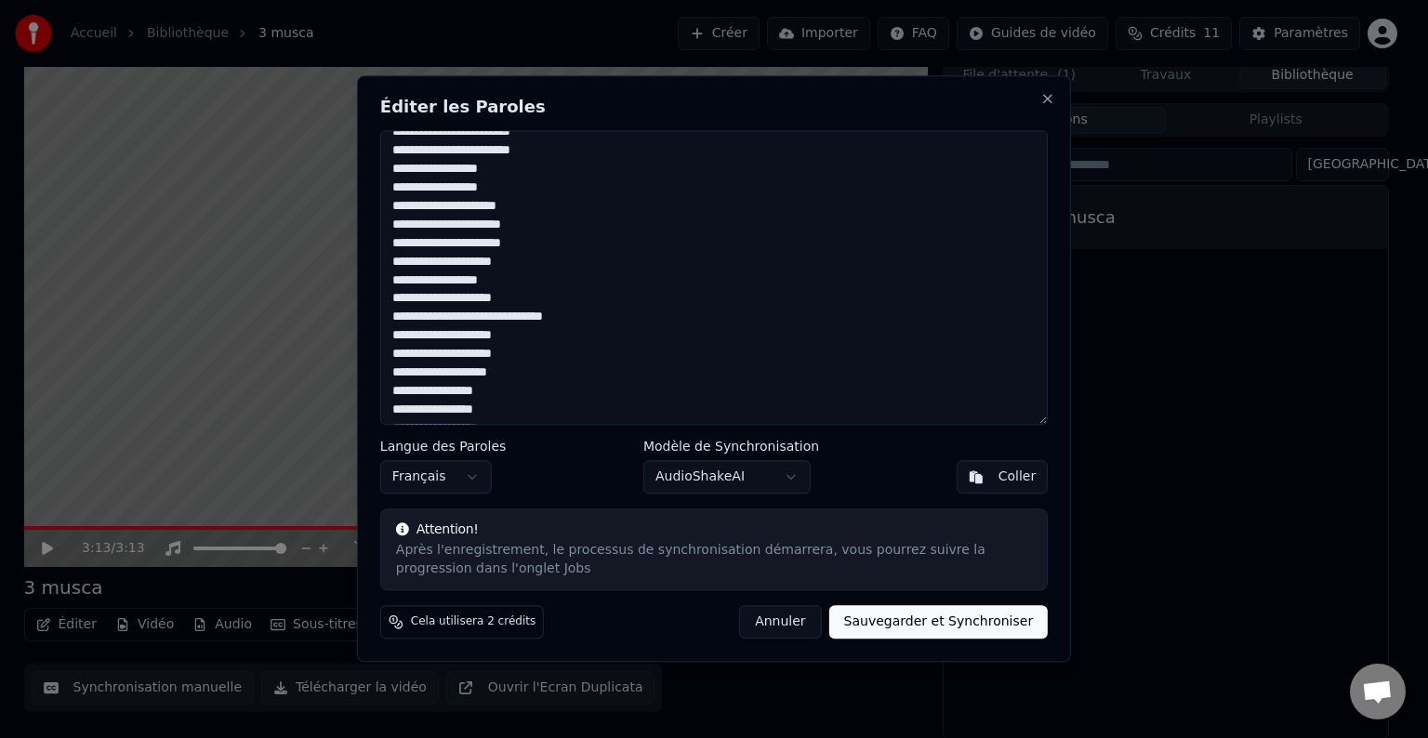
scroll to position [465, 0]
click at [396, 216] on textarea at bounding box center [713, 277] width 667 height 295
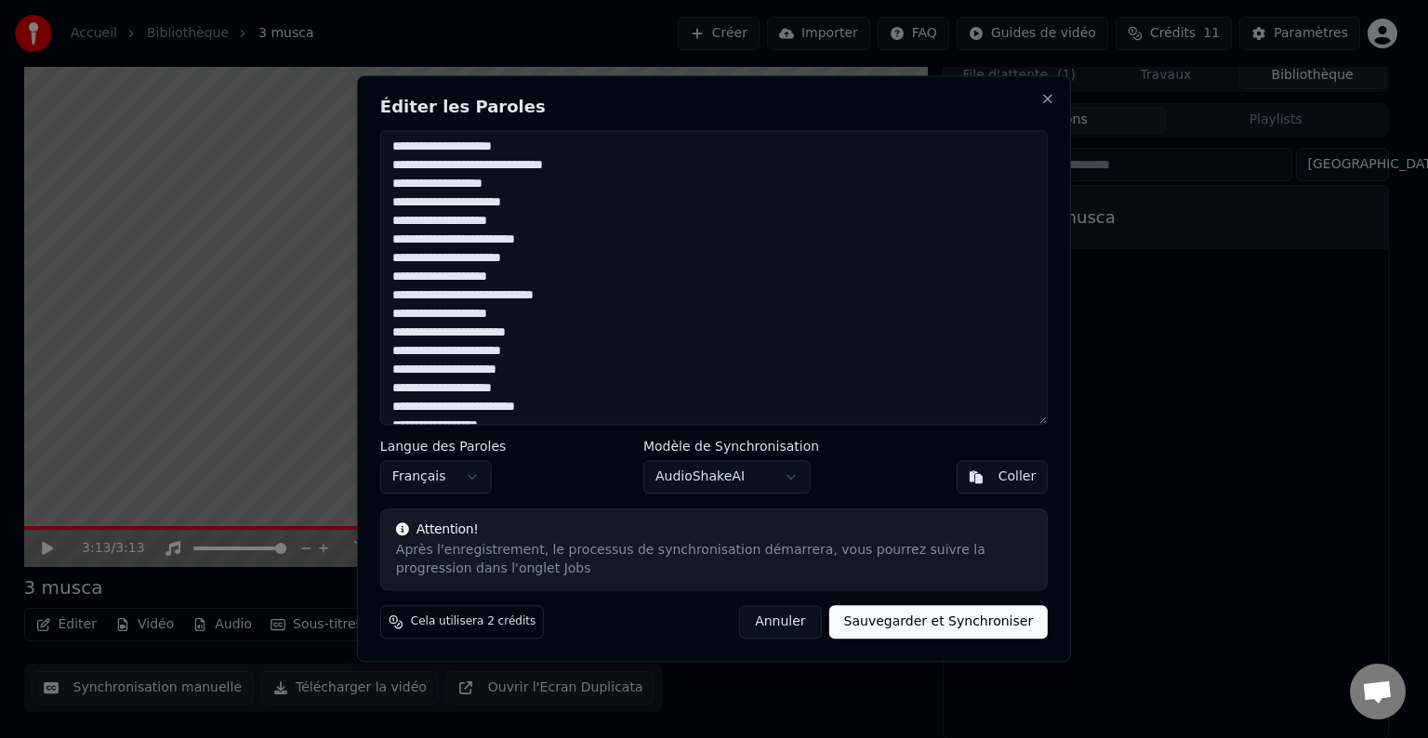
scroll to position [1133, 0]
click at [450, 355] on textarea at bounding box center [713, 277] width 667 height 295
type textarea "**********"
click at [950, 625] on button "Sauvegarder et Synchroniser" at bounding box center [938, 622] width 219 height 33
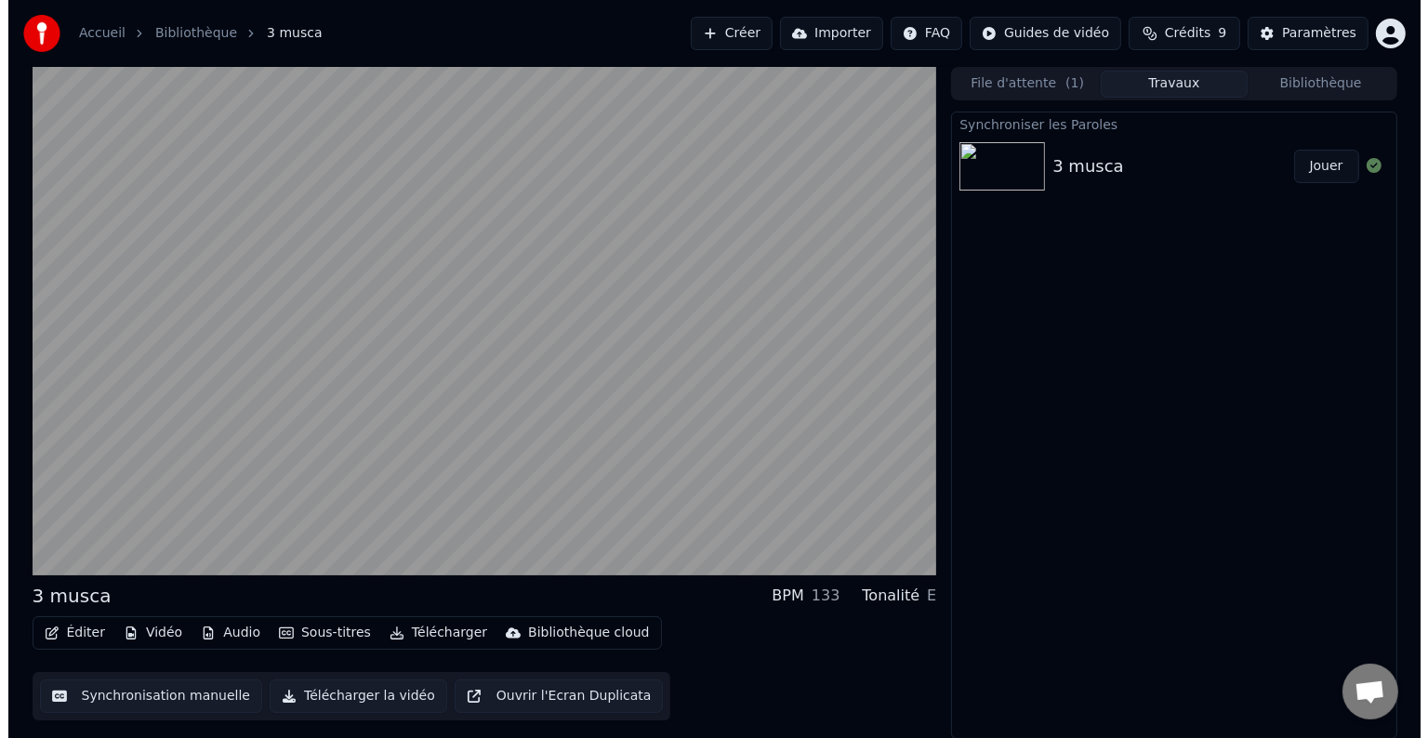
scroll to position [0, 0]
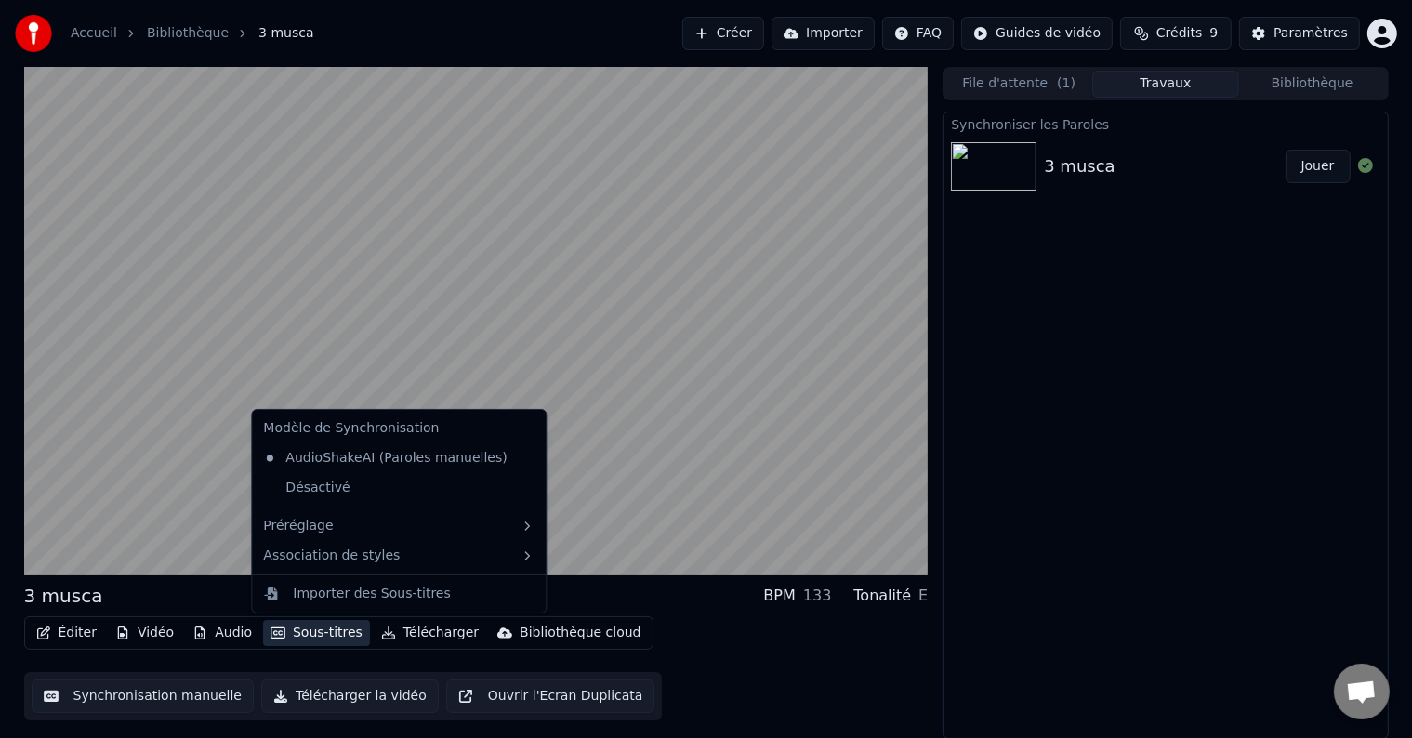
click at [307, 632] on button "Sous-titres" at bounding box center [316, 633] width 107 height 26
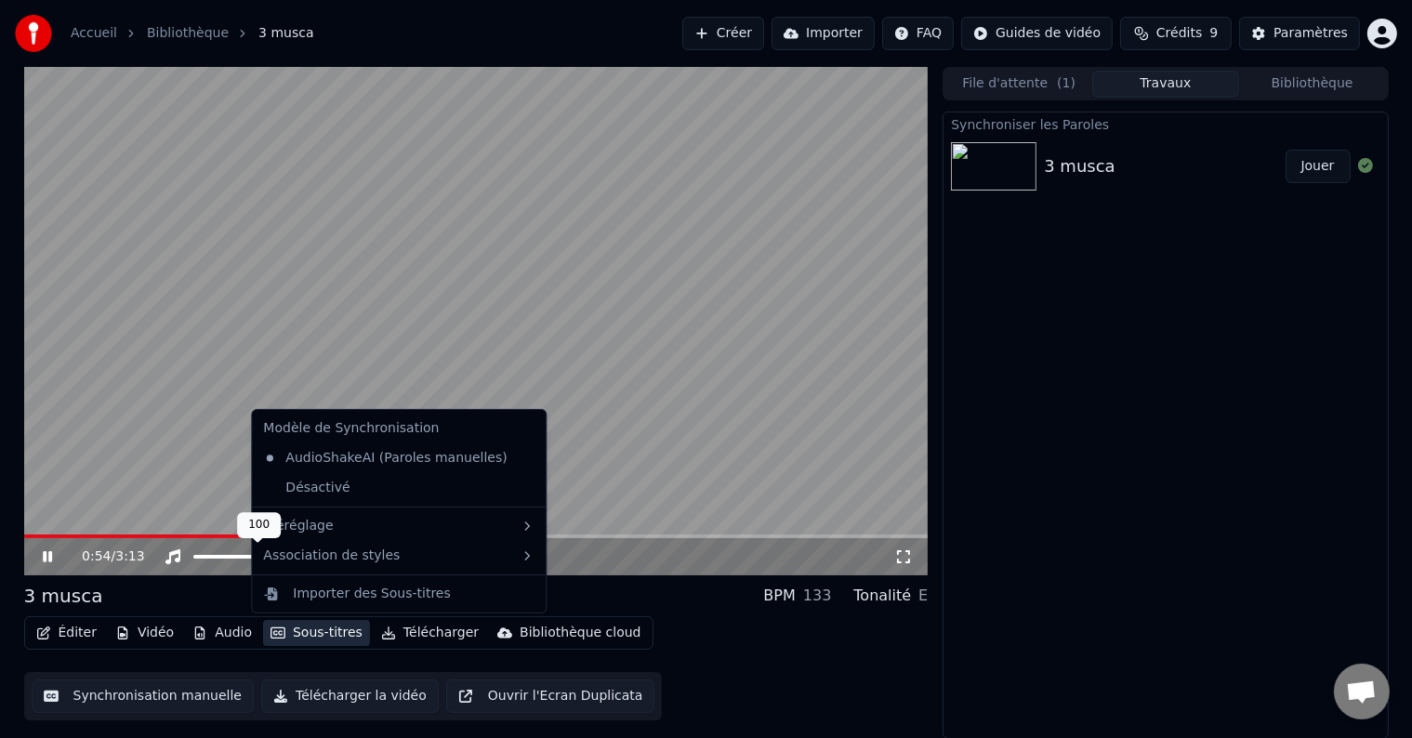
click at [183, 508] on video at bounding box center [476, 321] width 904 height 508
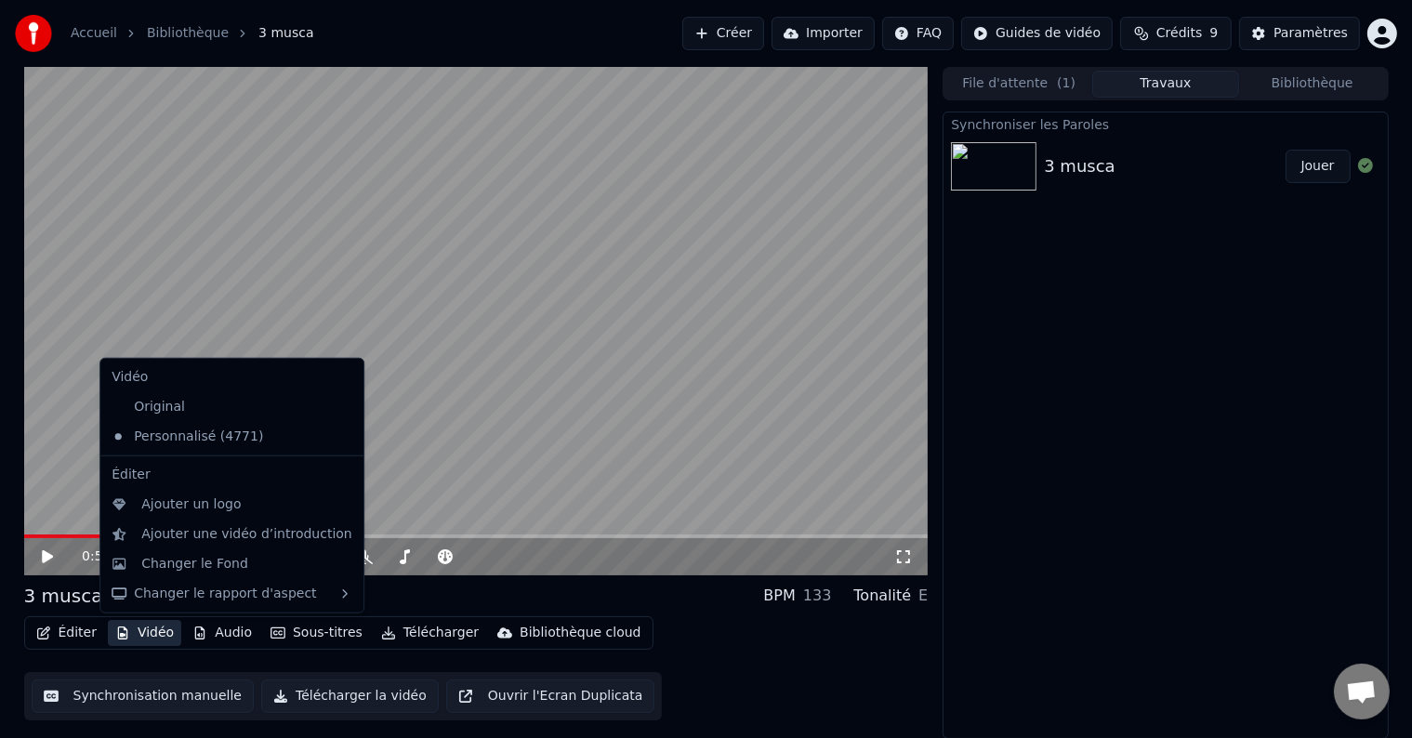
click at [161, 633] on button "Vidéo" at bounding box center [144, 633] width 73 height 26
click at [217, 561] on div "Changer le Fond" at bounding box center [194, 564] width 107 height 19
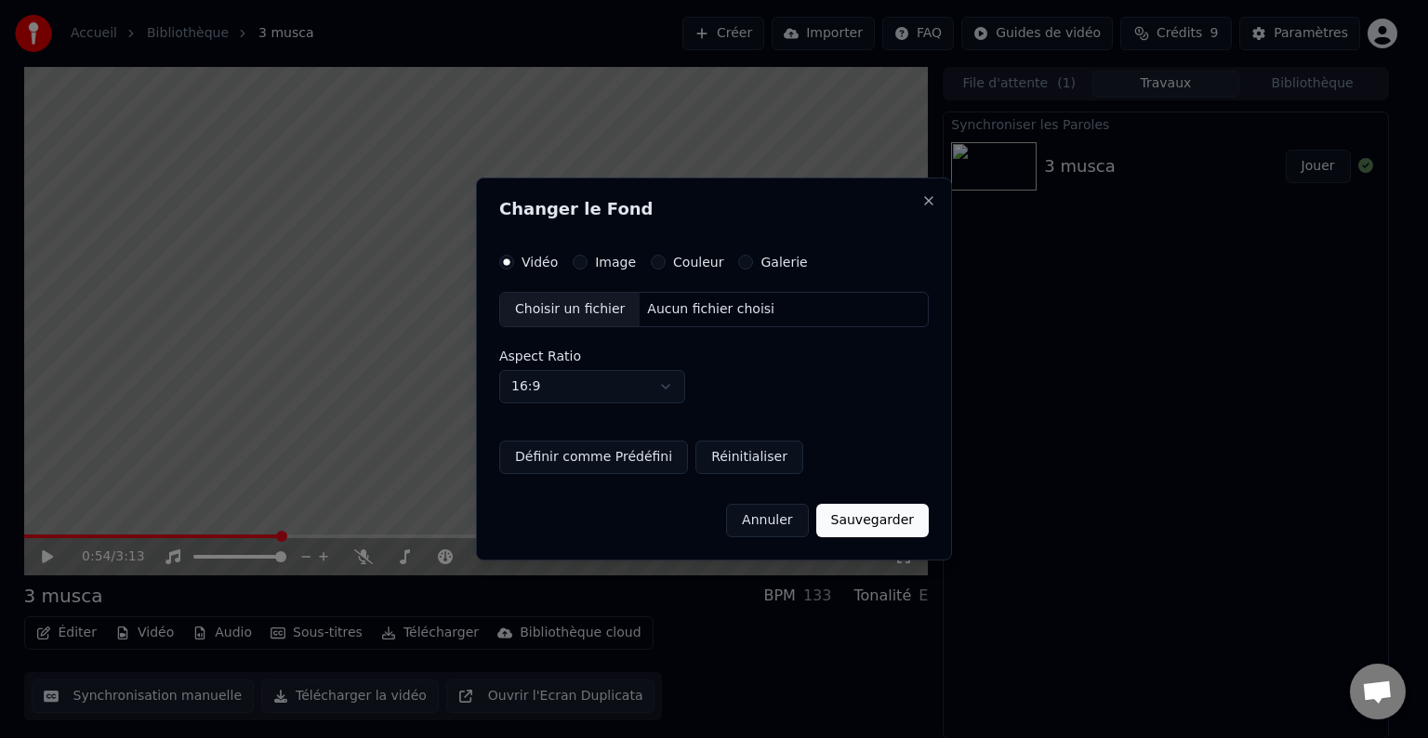
click at [586, 258] on div "Image" at bounding box center [604, 262] width 63 height 15
click at [586, 256] on div "Image" at bounding box center [604, 262] width 63 height 15
click at [580, 260] on button "Image" at bounding box center [580, 262] width 15 height 15
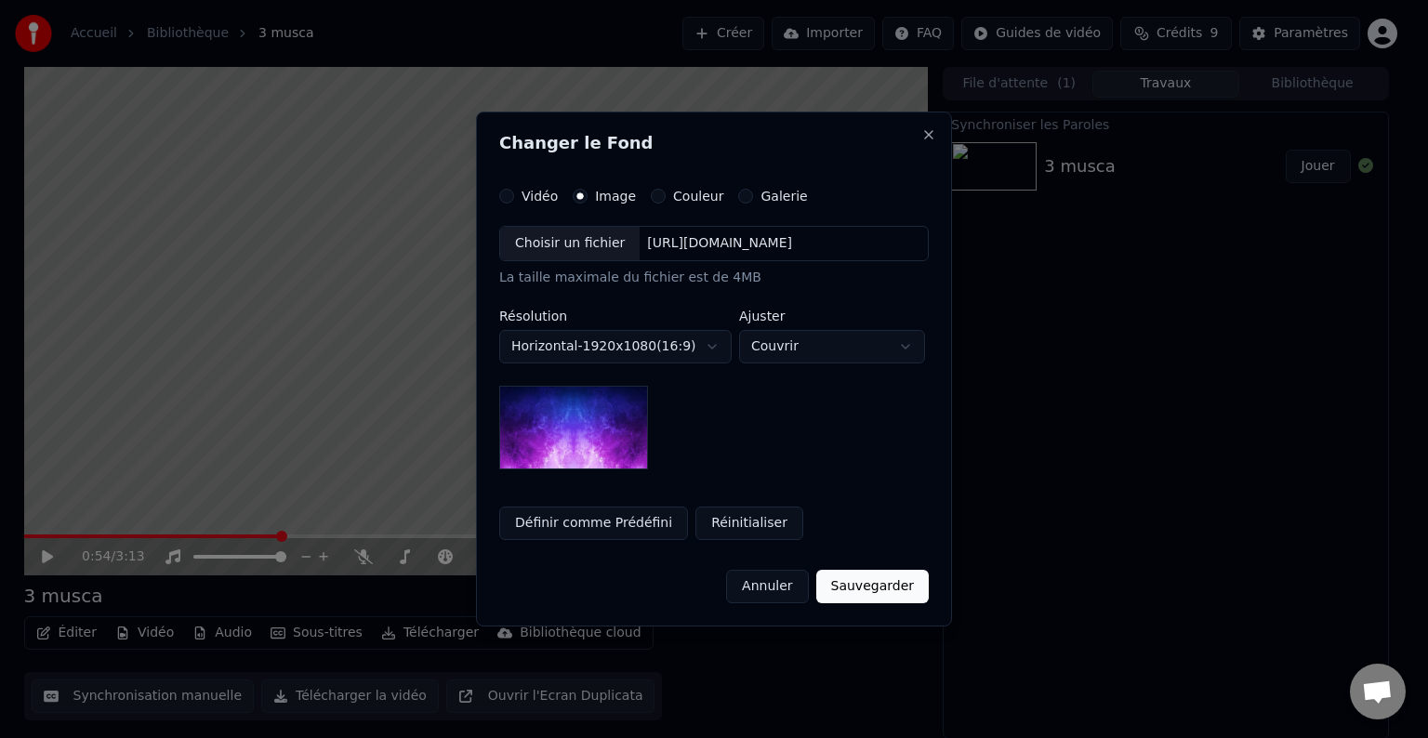
click at [587, 243] on div "Choisir un fichier" at bounding box center [569, 243] width 139 height 33
click at [829, 336] on body "**********" at bounding box center [706, 369] width 1412 height 738
click at [807, 343] on body "**********" at bounding box center [706, 369] width 1412 height 738
click at [876, 584] on button "Sauvegarder" at bounding box center [872, 586] width 112 height 33
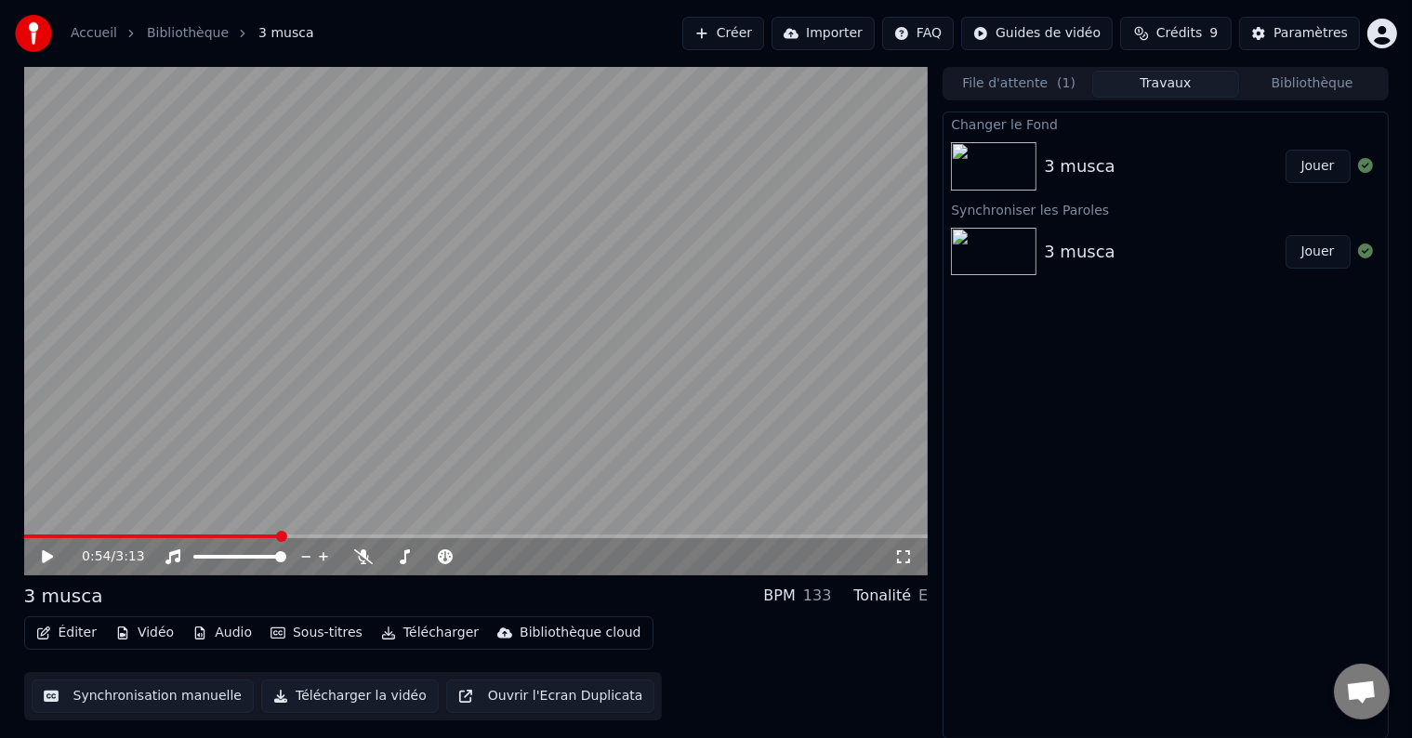
drag, startPoint x: 1309, startPoint y: 167, endPoint x: 1284, endPoint y: 187, distance: 31.8
click at [1309, 167] on button "Jouer" at bounding box center [1317, 166] width 65 height 33
click at [133, 533] on video at bounding box center [476, 321] width 904 height 508
click at [168, 535] on span at bounding box center [476, 536] width 904 height 4
click at [239, 465] on video at bounding box center [476, 321] width 904 height 508
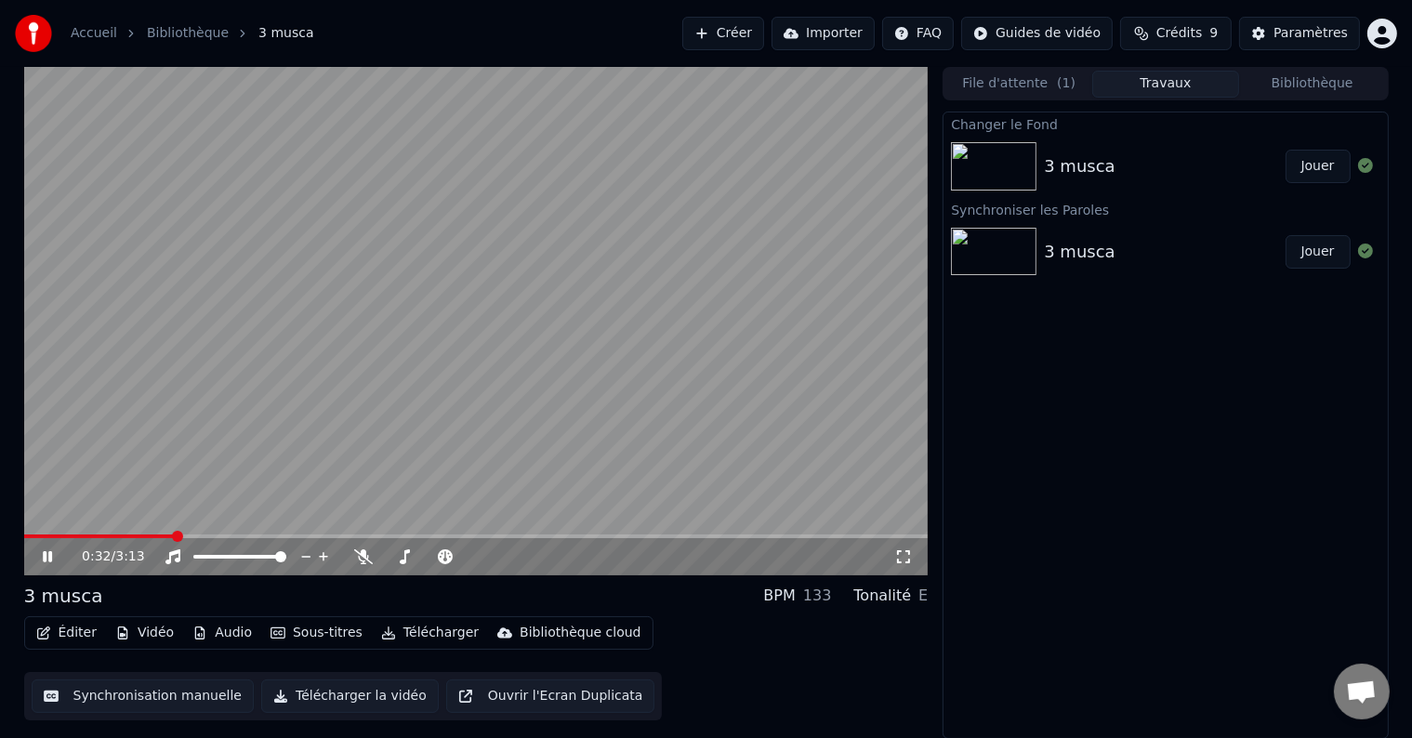
click at [218, 444] on video at bounding box center [476, 321] width 904 height 508
click at [149, 625] on button "Vidéo" at bounding box center [144, 633] width 73 height 26
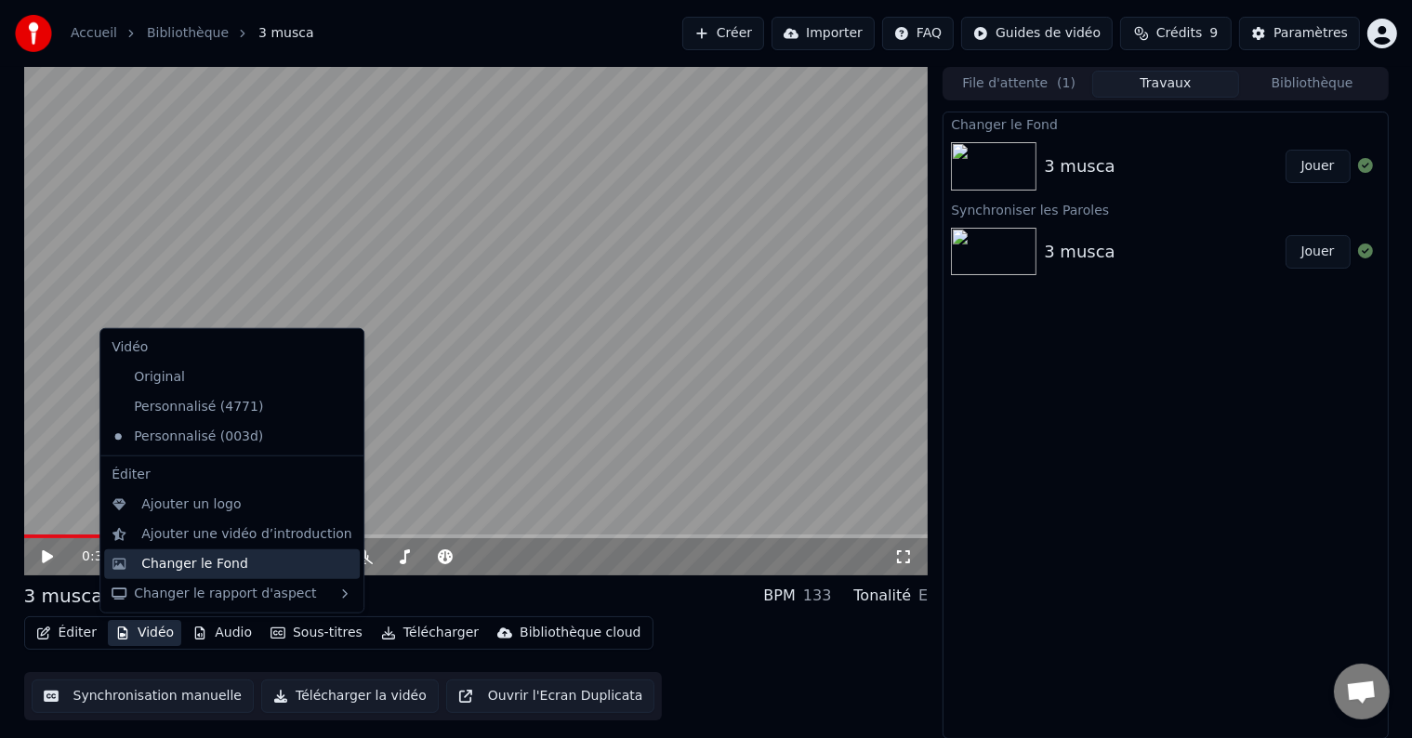
click at [218, 565] on div "Changer le Fond" at bounding box center [194, 564] width 107 height 19
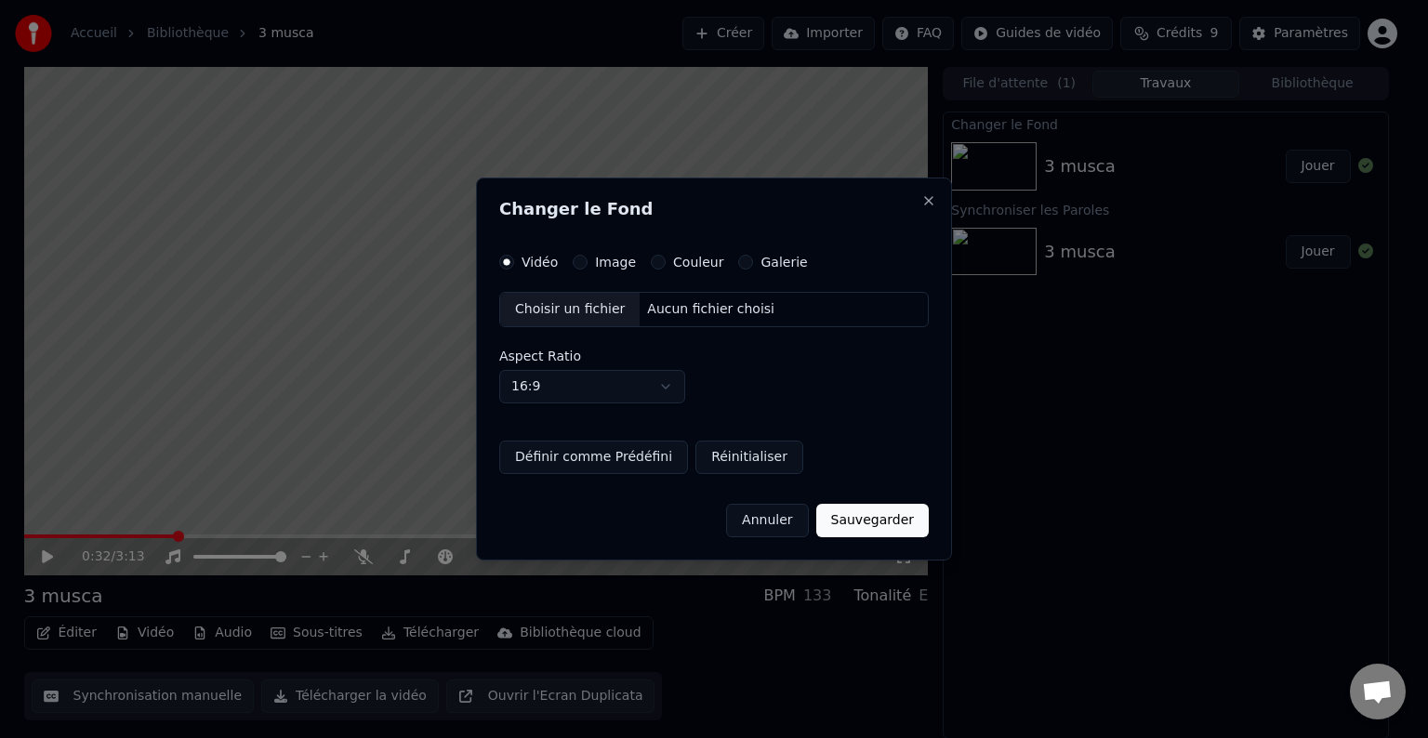
click at [577, 262] on button "Image" at bounding box center [580, 262] width 15 height 15
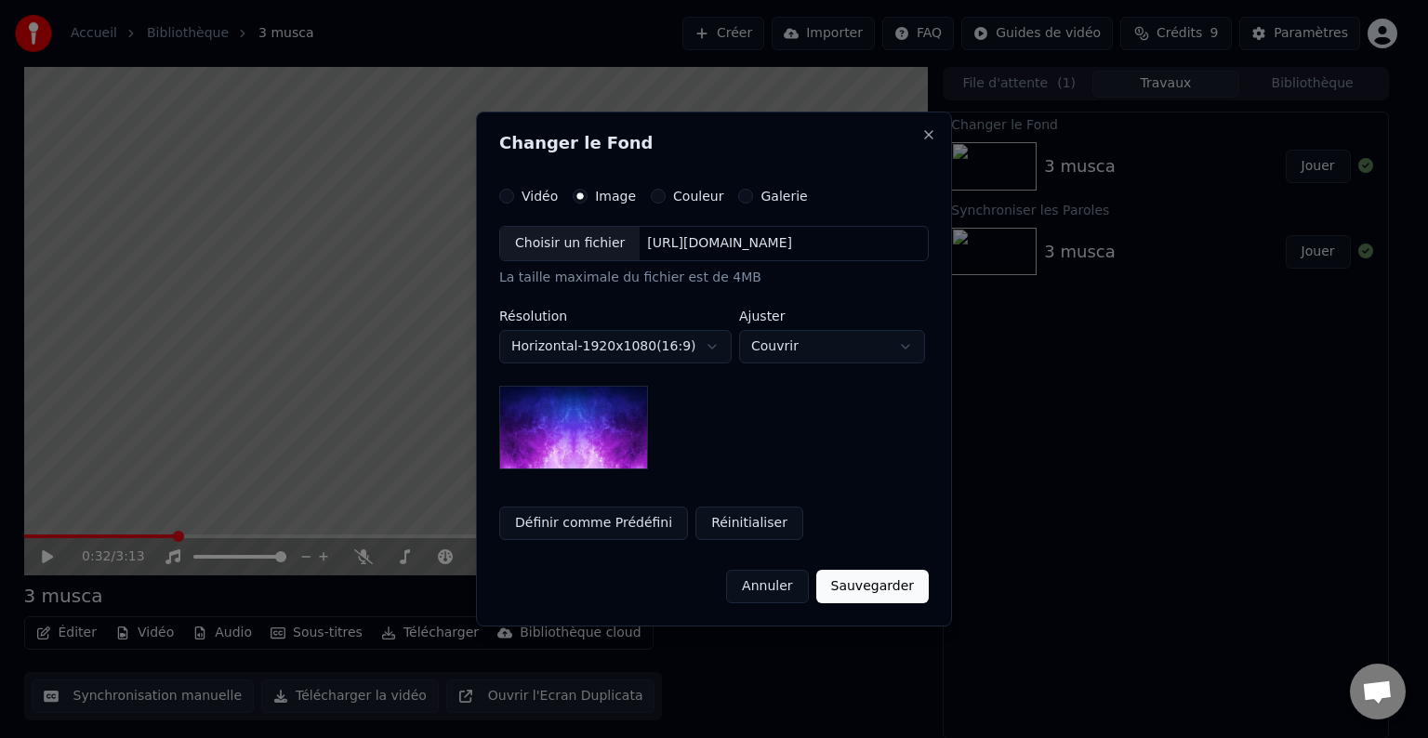
click at [576, 249] on div "Choisir un fichier" at bounding box center [569, 243] width 139 height 33
click at [738, 197] on button "Galerie" at bounding box center [745, 196] width 15 height 15
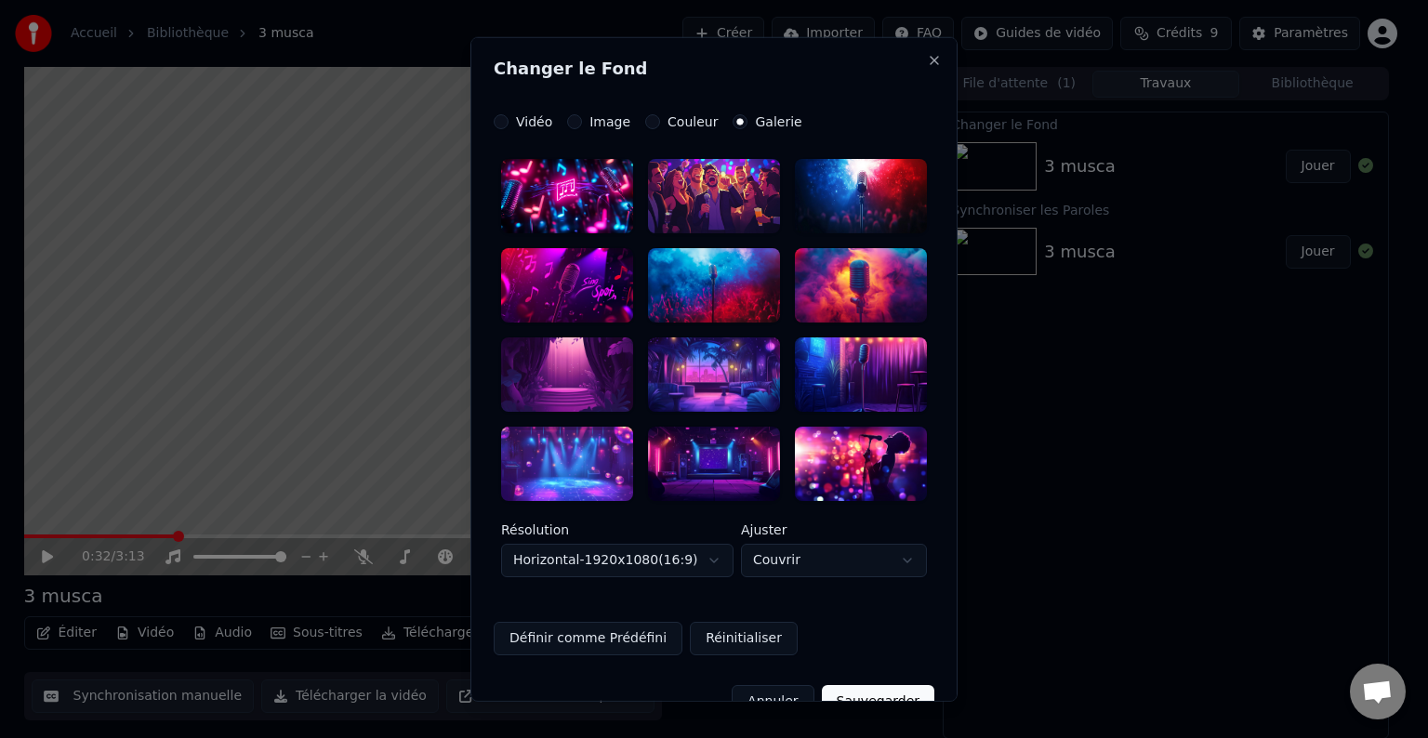
click at [589, 121] on label "Image" at bounding box center [609, 121] width 41 height 13
click at [582, 121] on button "Image" at bounding box center [574, 121] width 15 height 15
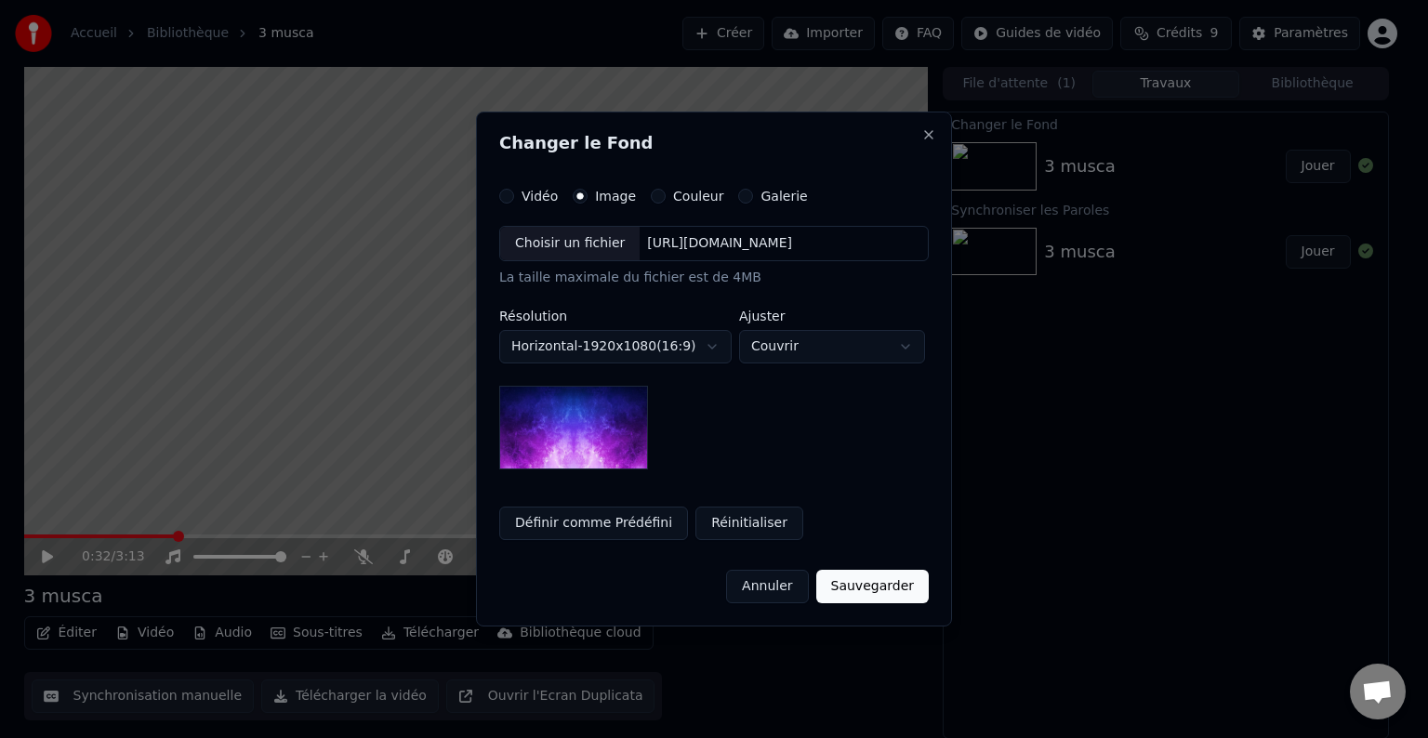
click at [652, 241] on div "[URL][DOMAIN_NAME]" at bounding box center [719, 243] width 160 height 19
click at [696, 517] on button "Réinitialiser" at bounding box center [749, 523] width 108 height 33
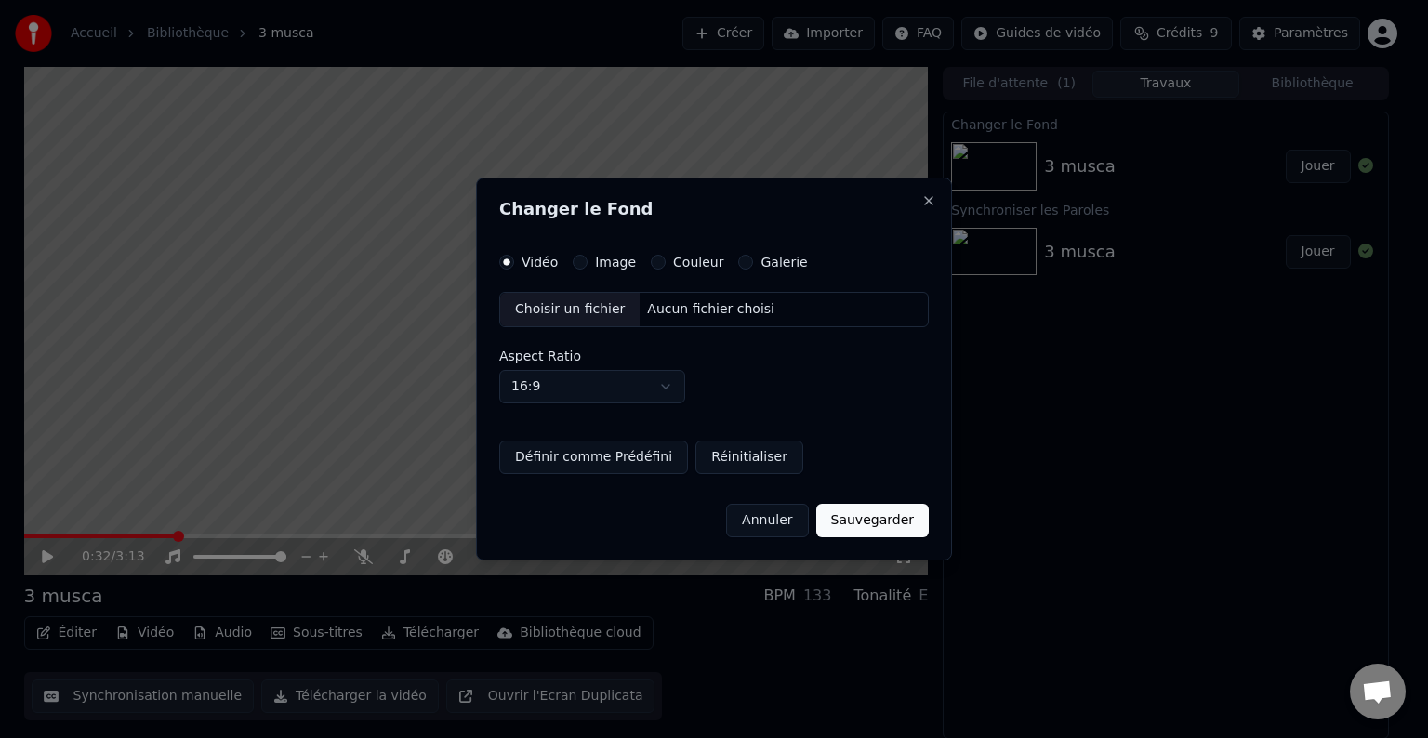
click at [574, 262] on button "Image" at bounding box center [580, 262] width 15 height 15
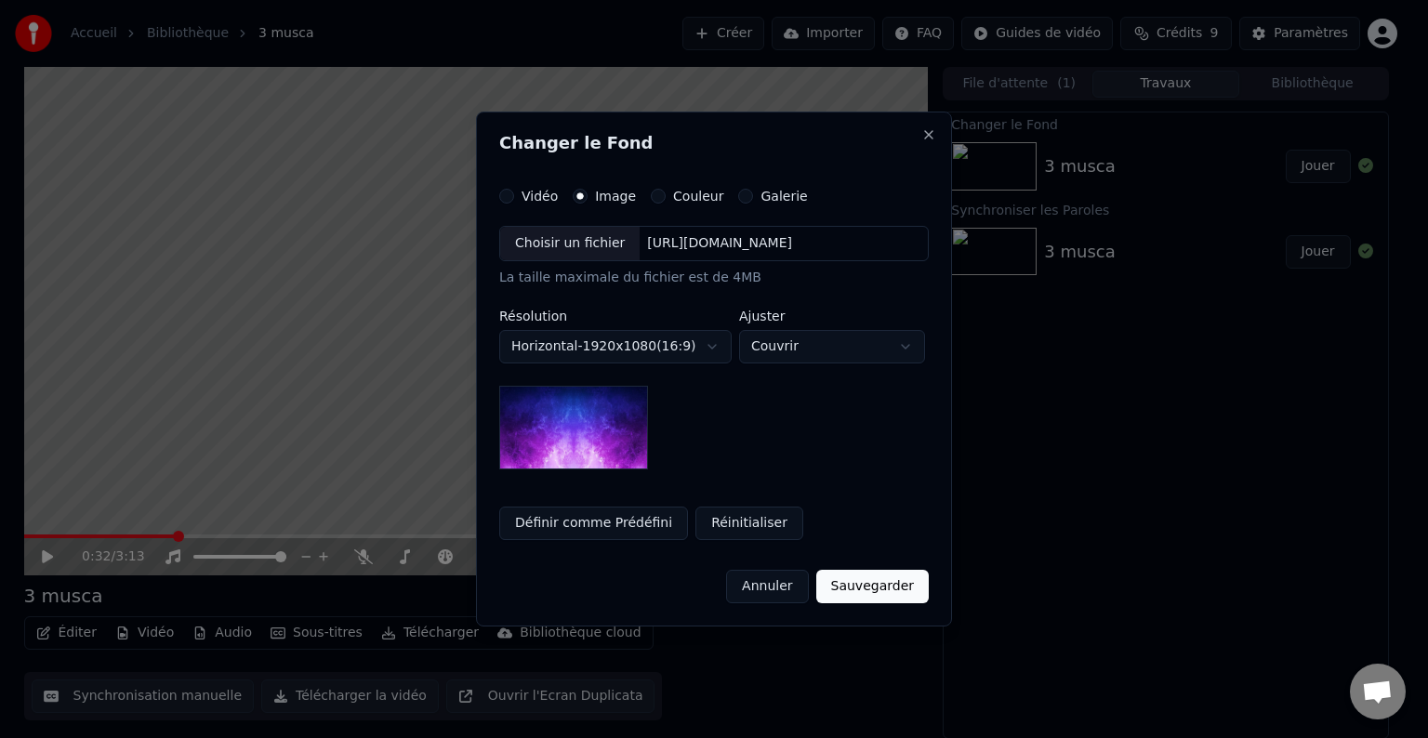
click at [717, 524] on button "Réinitialiser" at bounding box center [749, 523] width 108 height 33
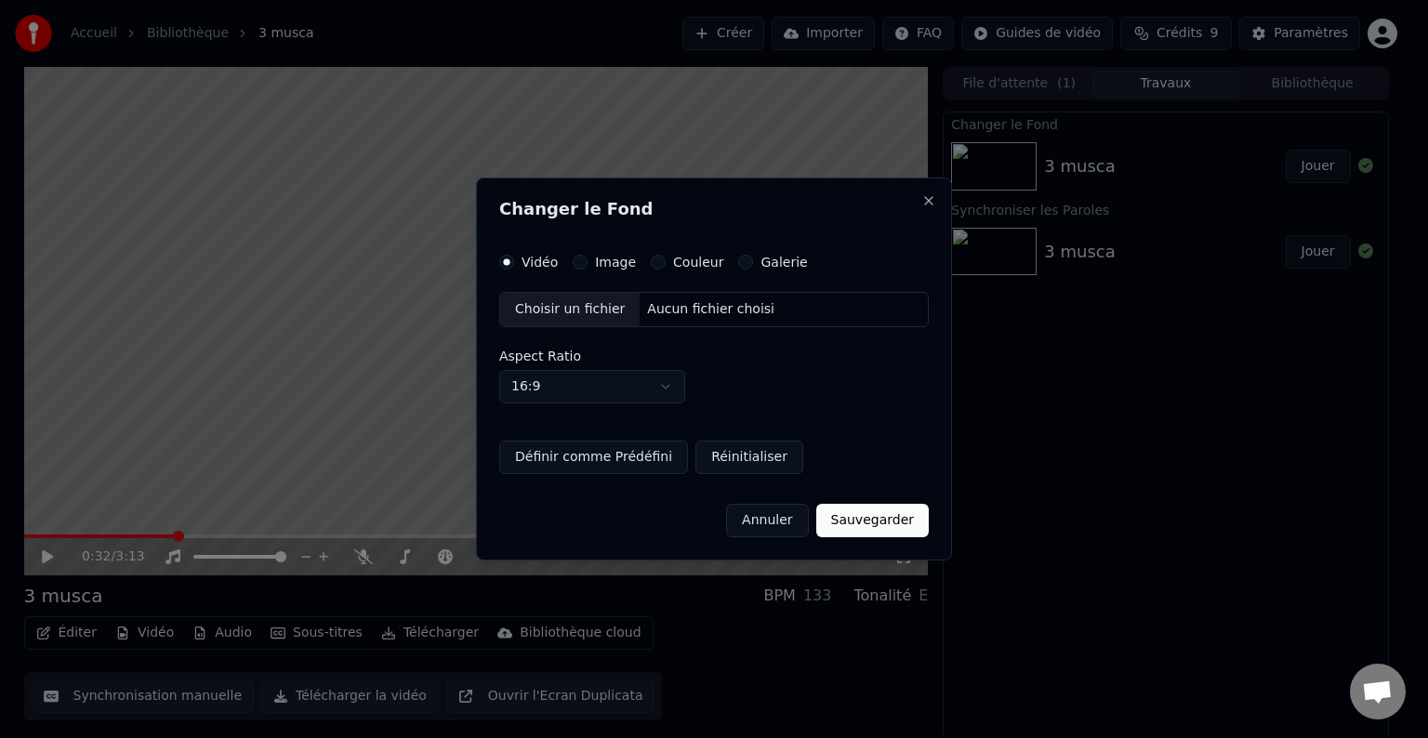
click at [593, 299] on div "Choisir un fichier" at bounding box center [569, 309] width 139 height 33
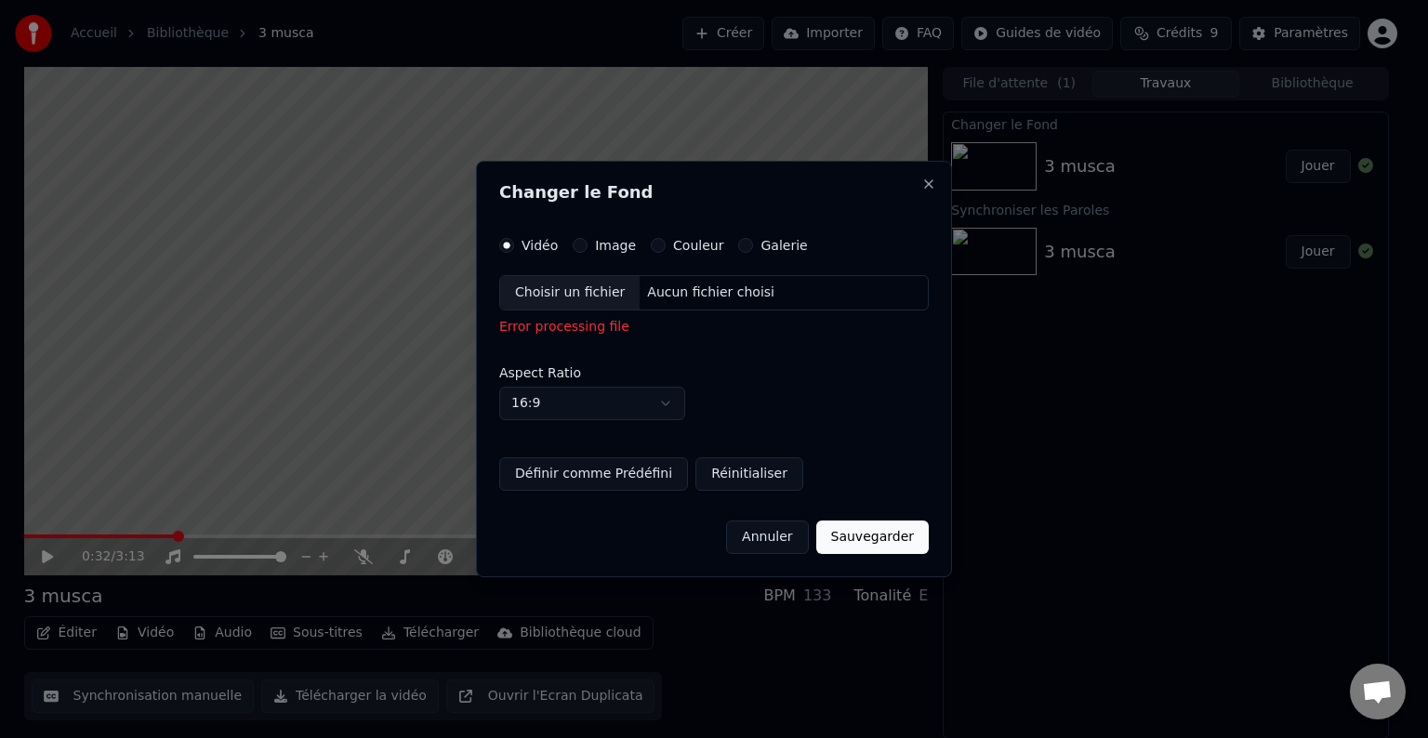
click at [579, 246] on button "Image" at bounding box center [580, 245] width 15 height 15
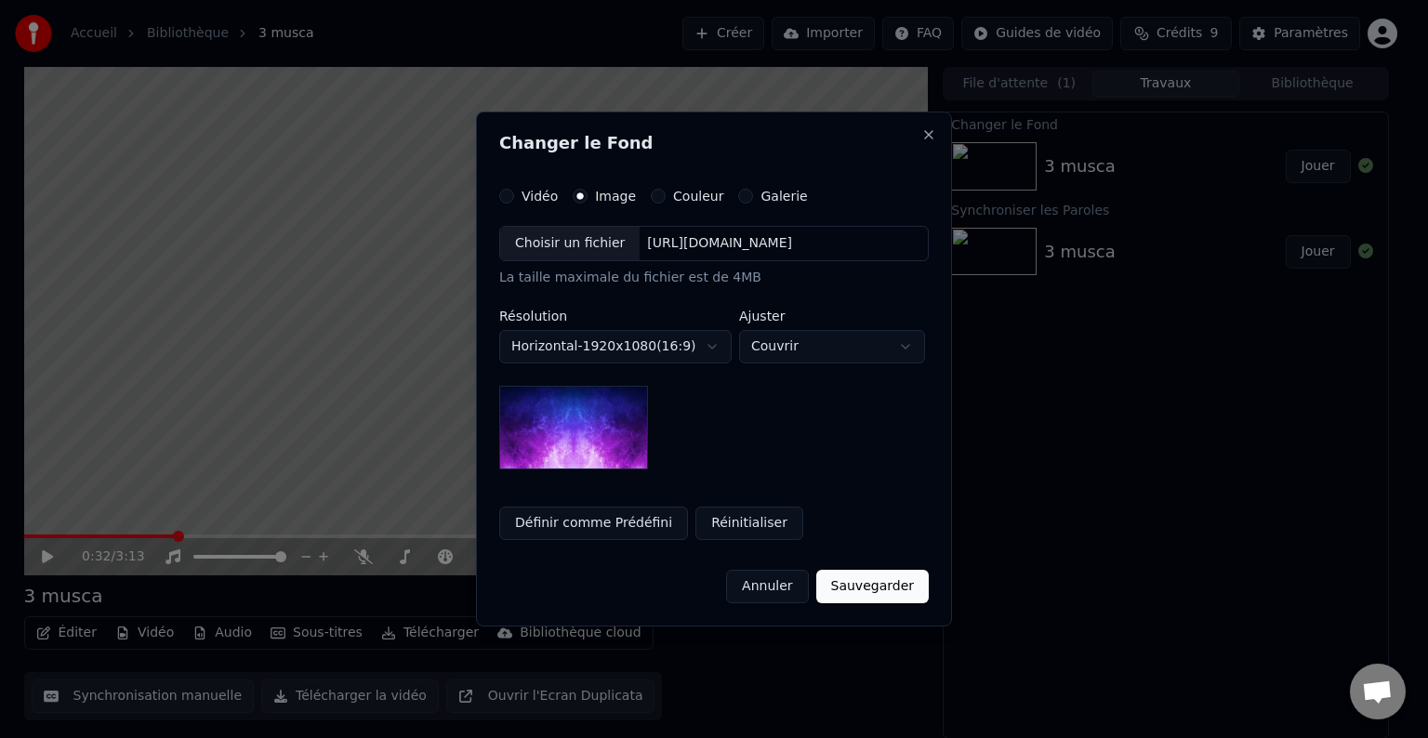
click at [651, 198] on button "Couleur" at bounding box center [658, 196] width 15 height 15
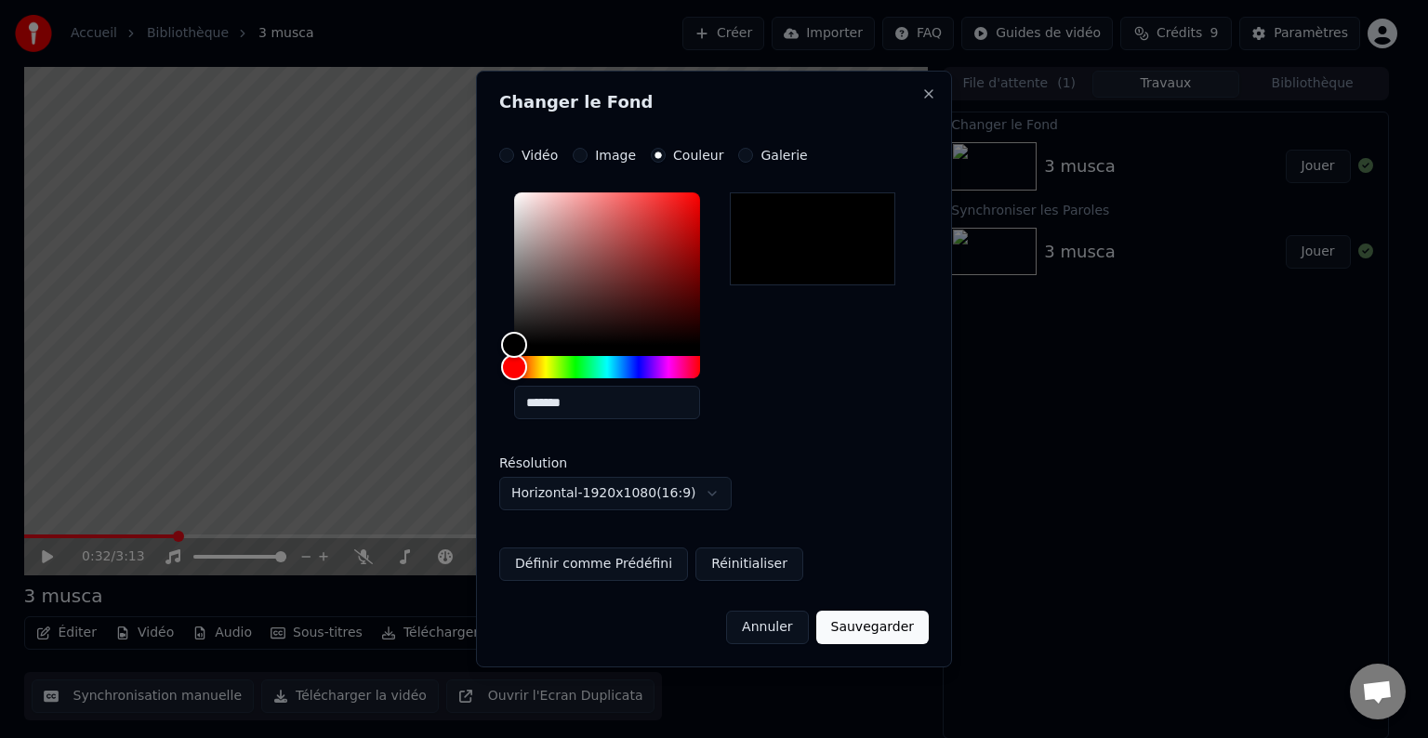
click at [760, 155] on label "Galerie" at bounding box center [783, 155] width 46 height 13
click at [752, 155] on button "Galerie" at bounding box center [745, 155] width 15 height 15
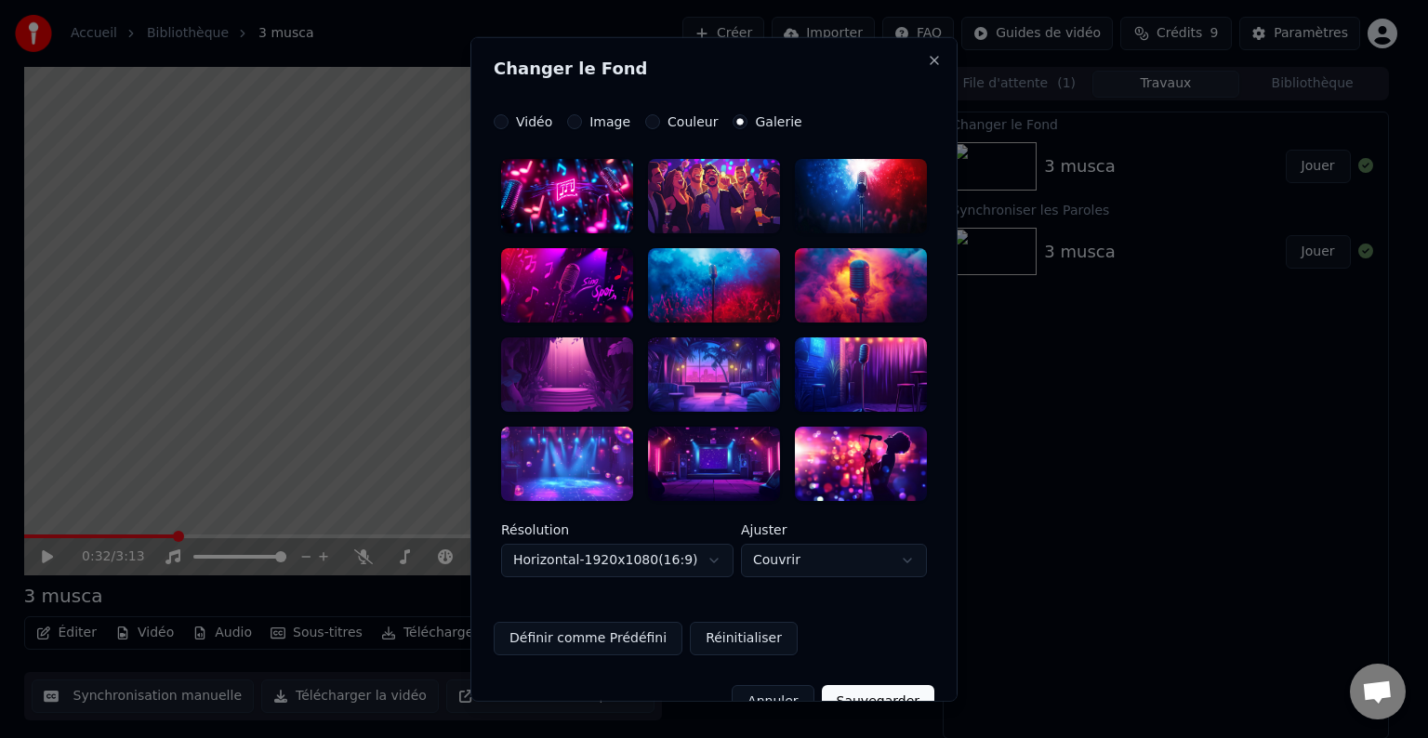
click at [594, 122] on label "Image" at bounding box center [609, 121] width 41 height 13
click at [582, 122] on button "Image" at bounding box center [574, 121] width 15 height 15
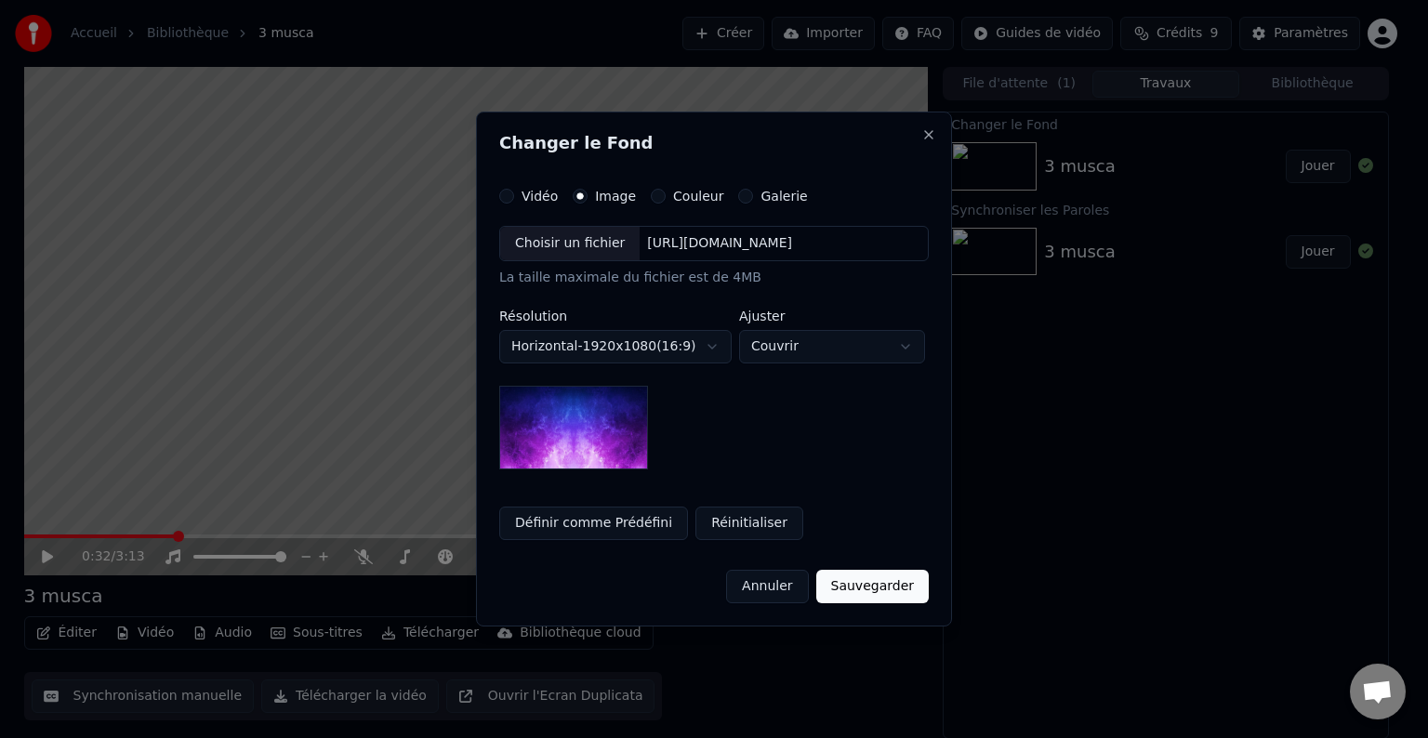
click at [676, 254] on div "Choisir un fichier [URL][DOMAIN_NAME]" at bounding box center [713, 243] width 429 height 35
drag, startPoint x: 695, startPoint y: 250, endPoint x: 876, endPoint y: 245, distance: 181.3
click at [799, 245] on div "[URL][DOMAIN_NAME]" at bounding box center [719, 243] width 160 height 19
click at [729, 514] on button "Réinitialiser" at bounding box center [749, 523] width 108 height 33
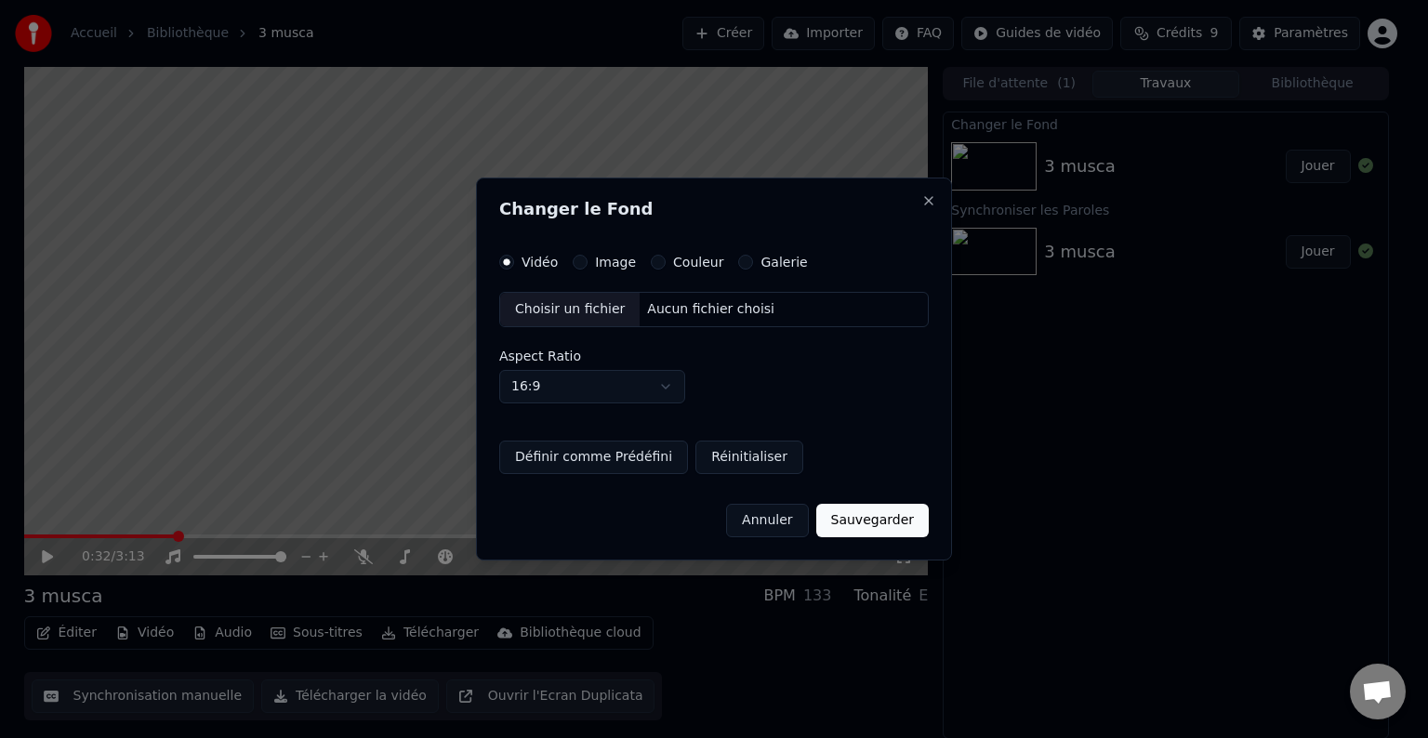
click at [608, 270] on div "Vidéo Image Couleur Galerie Choisir un fichier Aucun fichier choisi Aspect Rati…" at bounding box center [713, 364] width 429 height 219
click at [596, 259] on label "Image" at bounding box center [615, 262] width 41 height 13
click at [587, 259] on button "Image" at bounding box center [580, 262] width 15 height 15
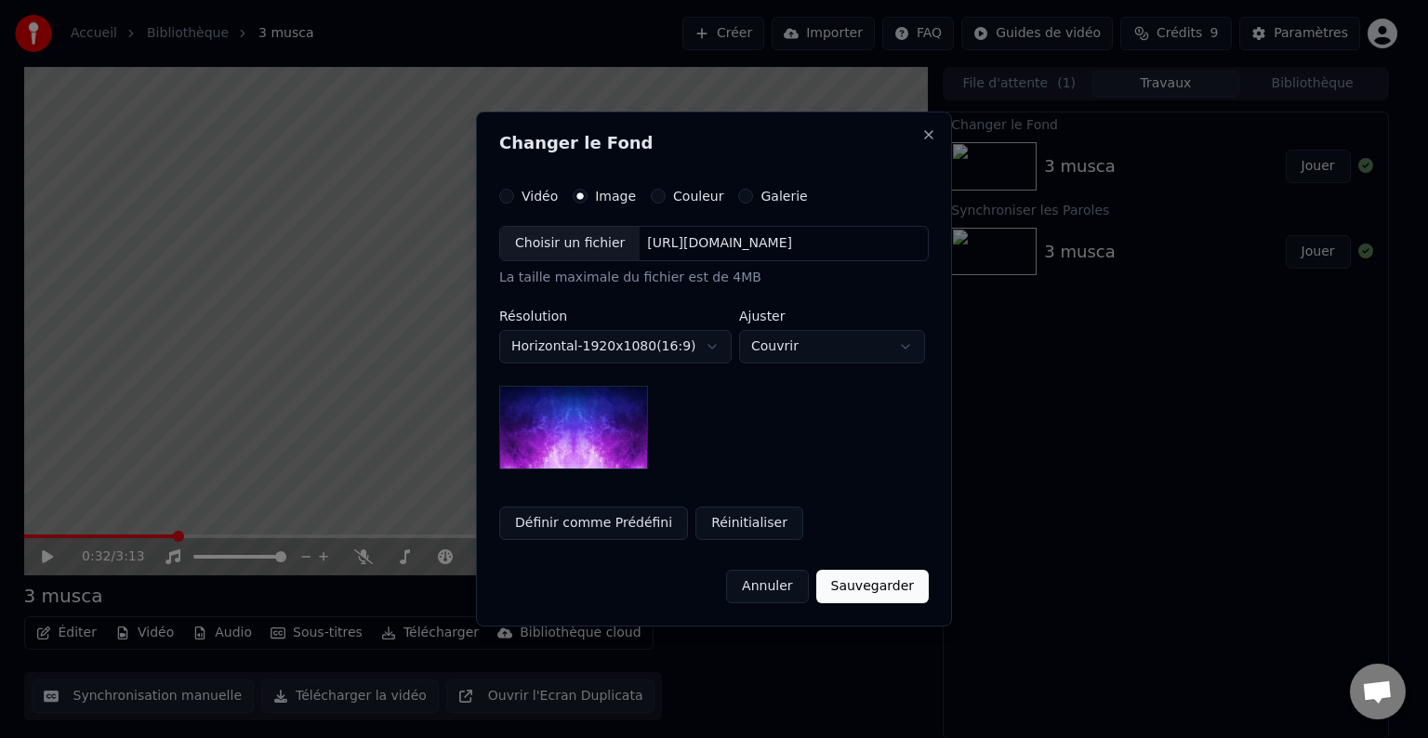
click at [777, 586] on button "Annuler" at bounding box center [767, 586] width 82 height 33
